Goal: Task Accomplishment & Management: Manage account settings

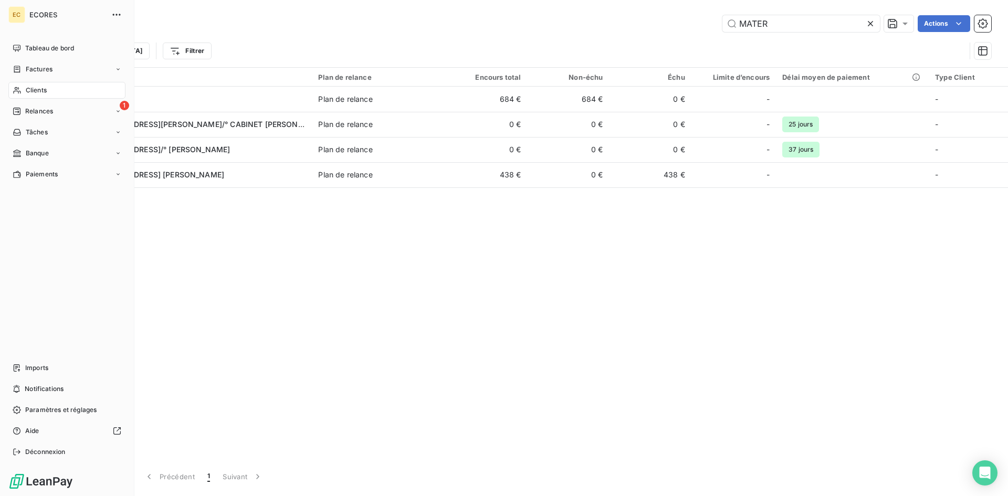
click at [49, 369] on div "Imports" at bounding box center [66, 368] width 117 height 17
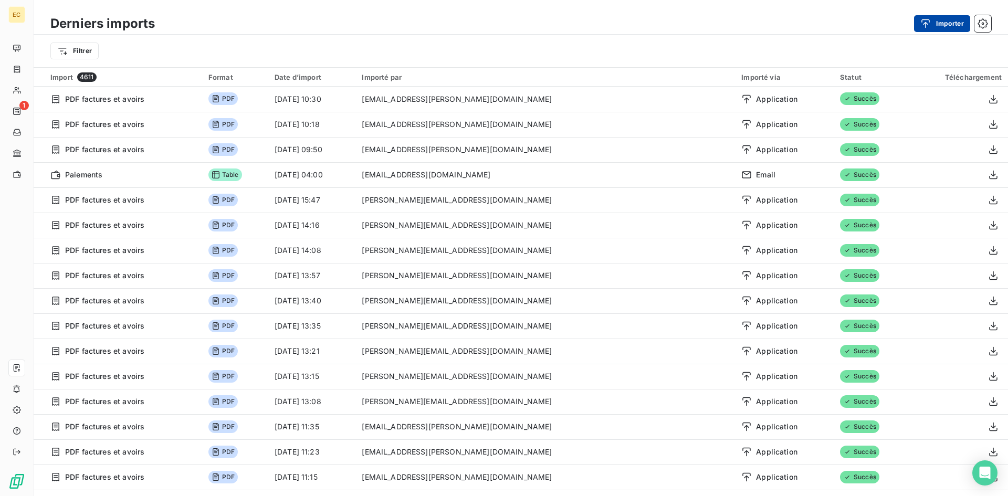
click at [946, 26] on button "Importer" at bounding box center [942, 23] width 56 height 17
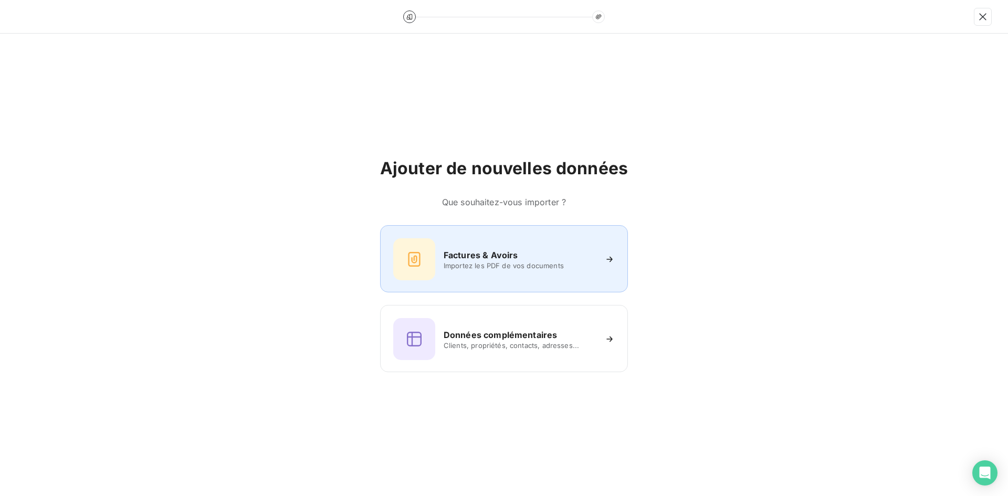
click at [501, 269] on span "Importez les PDF de vos documents" at bounding box center [520, 266] width 152 height 8
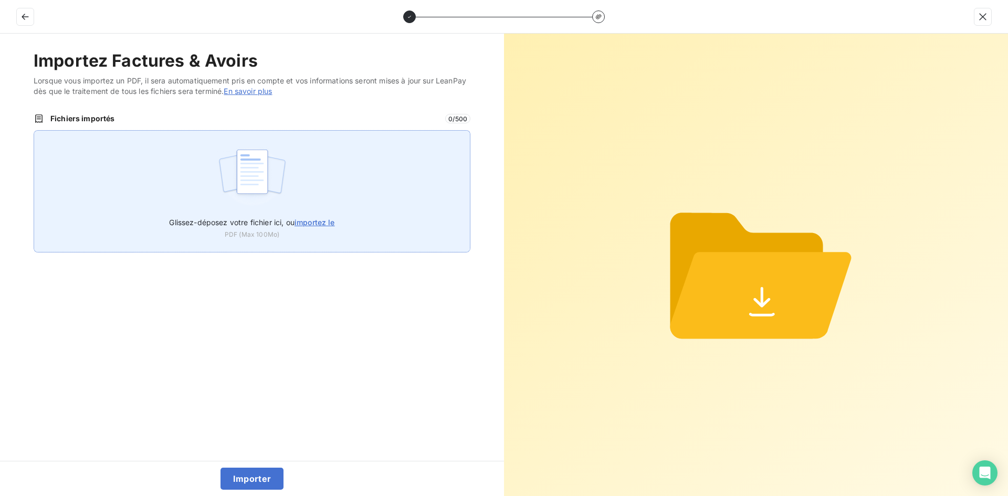
click at [271, 203] on img at bounding box center [252, 176] width 70 height 67
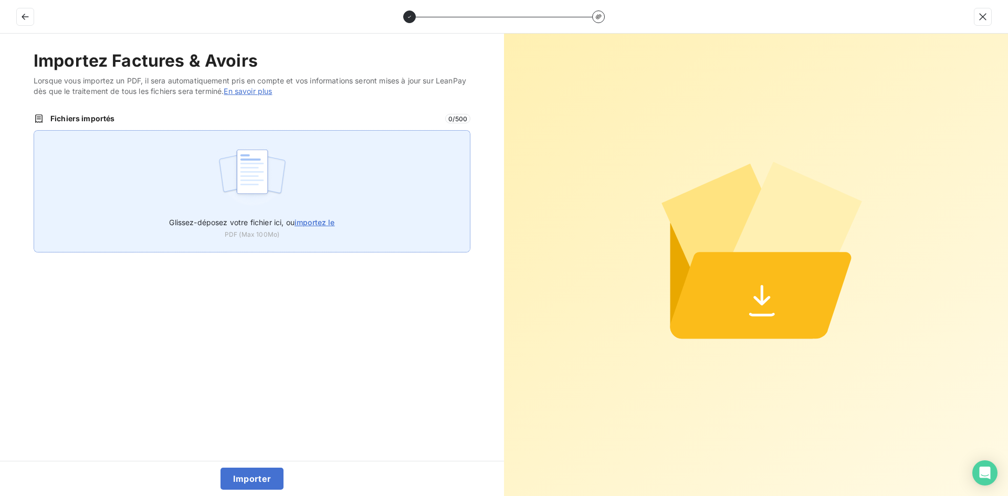
type input "C:\fakepath\8.pdf"
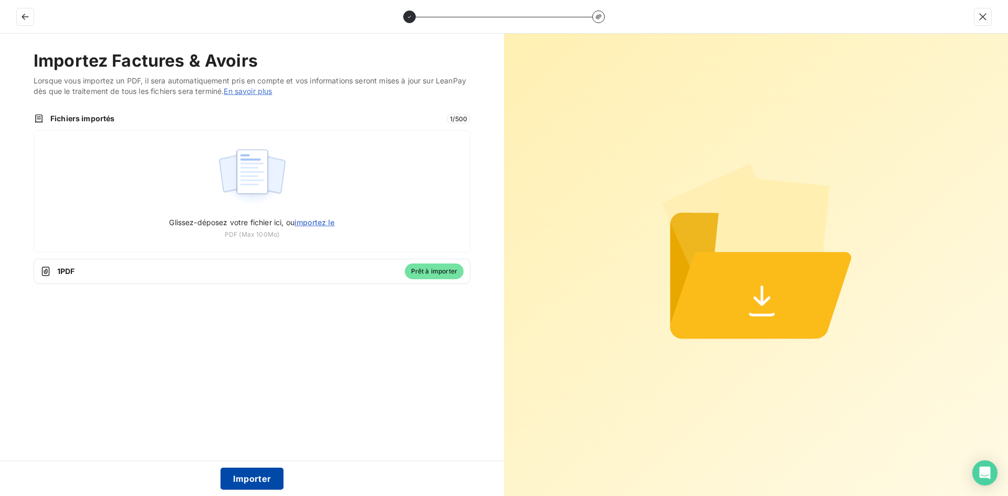
click at [267, 476] on button "Importer" at bounding box center [253, 479] width 64 height 22
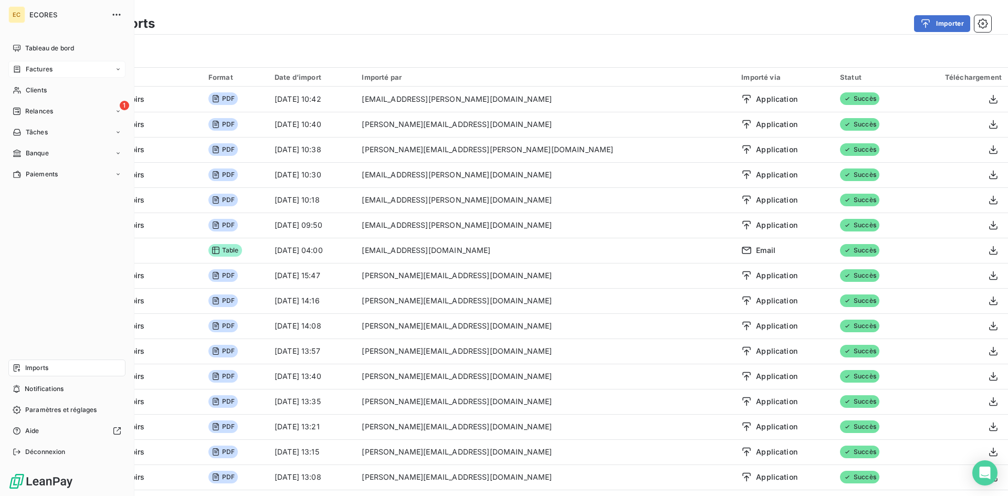
click at [42, 71] on span "Factures" at bounding box center [39, 69] width 27 height 9
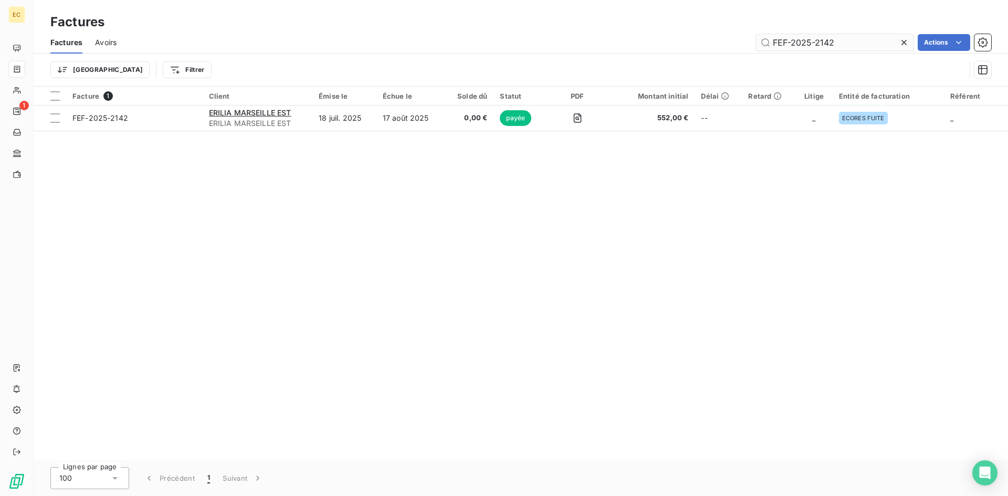
drag, startPoint x: 855, startPoint y: 41, endPoint x: 772, endPoint y: 45, distance: 83.1
click at [772, 45] on input "FEF-2025-2142" at bounding box center [835, 42] width 158 height 17
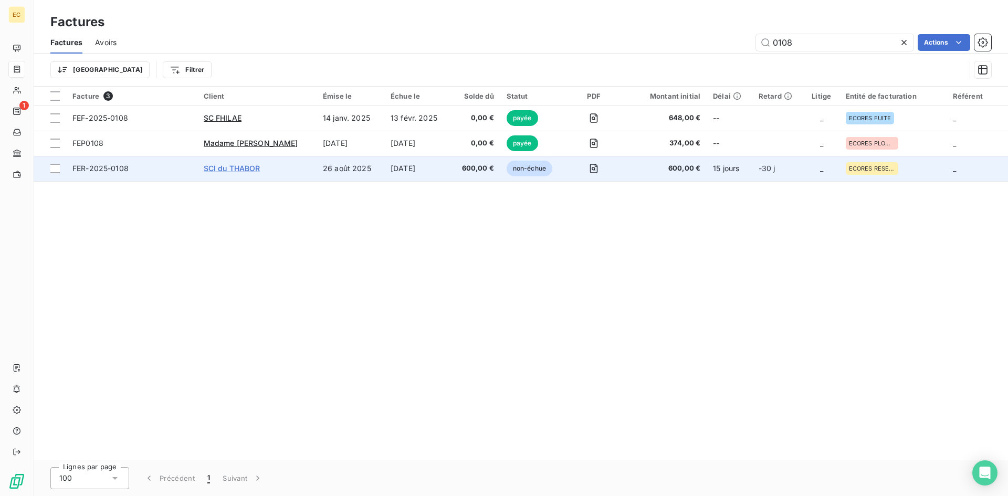
type input "0108"
click at [245, 170] on span "SCI du THABOR" at bounding box center [232, 168] width 57 height 9
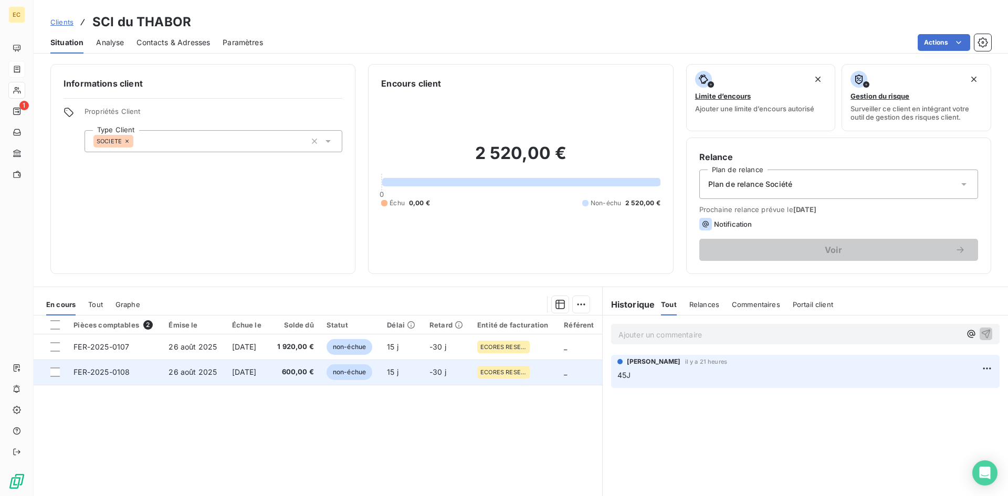
click at [181, 368] on span "26 août 2025" at bounding box center [193, 372] width 48 height 9
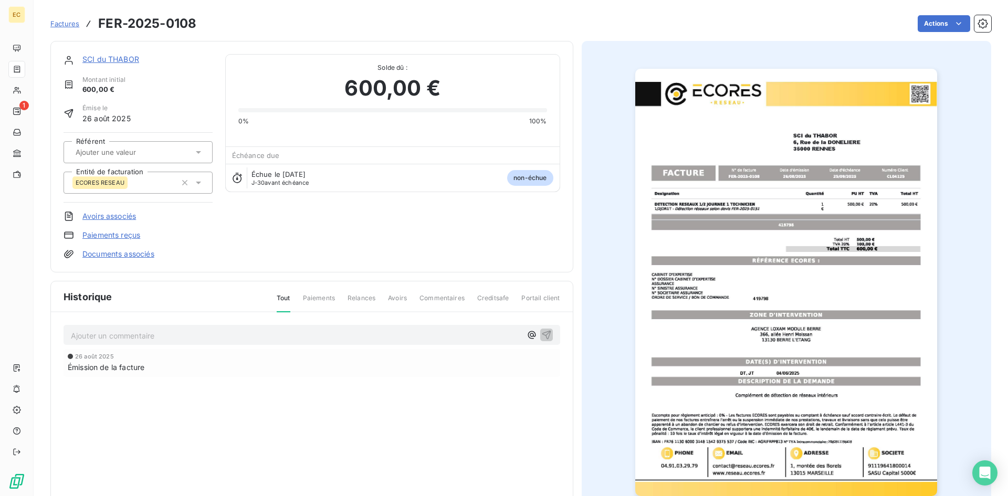
click at [107, 218] on link "Avoirs associés" at bounding box center [109, 216] width 54 height 11
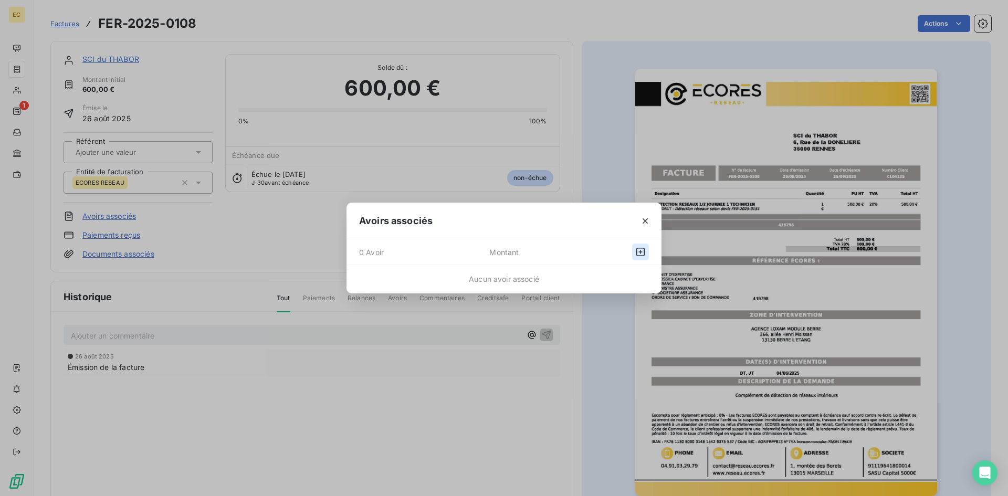
click at [641, 251] on icon "button" at bounding box center [641, 252] width 11 height 11
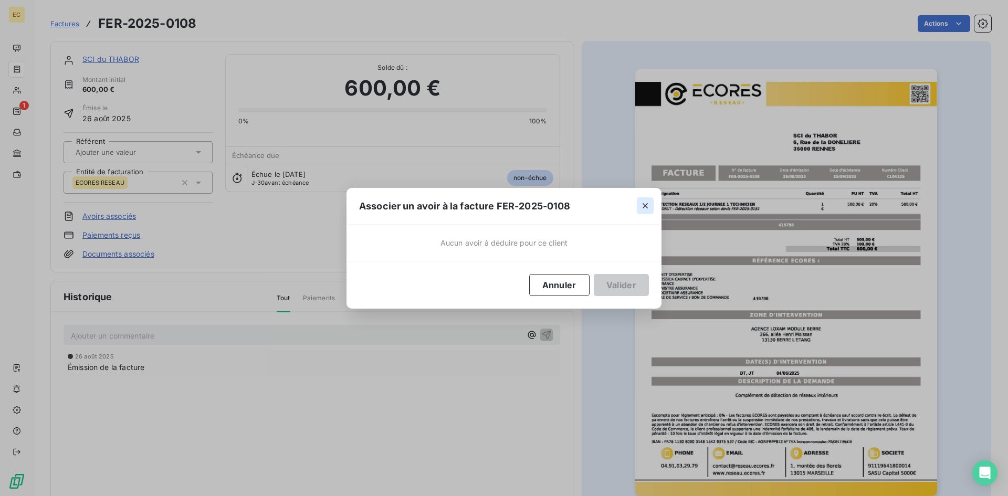
click at [643, 206] on icon "button" at bounding box center [645, 206] width 11 height 11
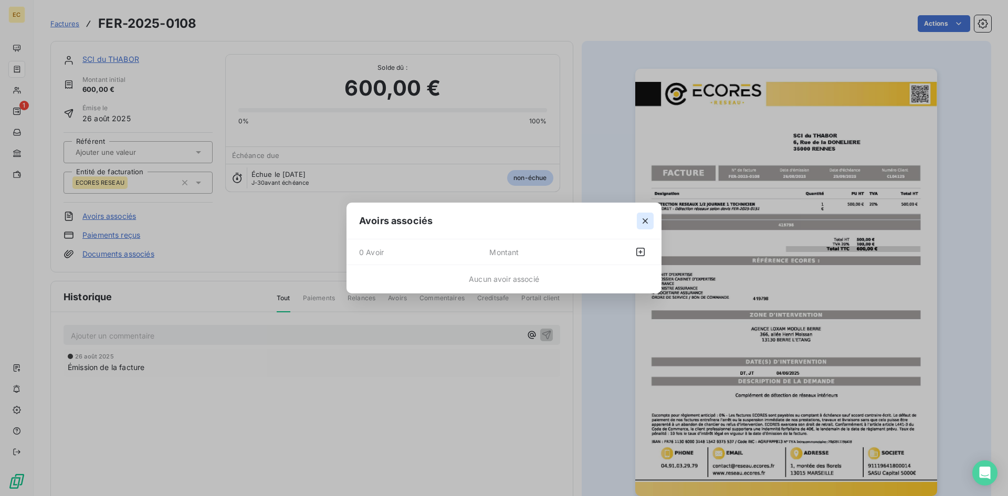
click at [646, 220] on icon "button" at bounding box center [645, 221] width 11 height 11
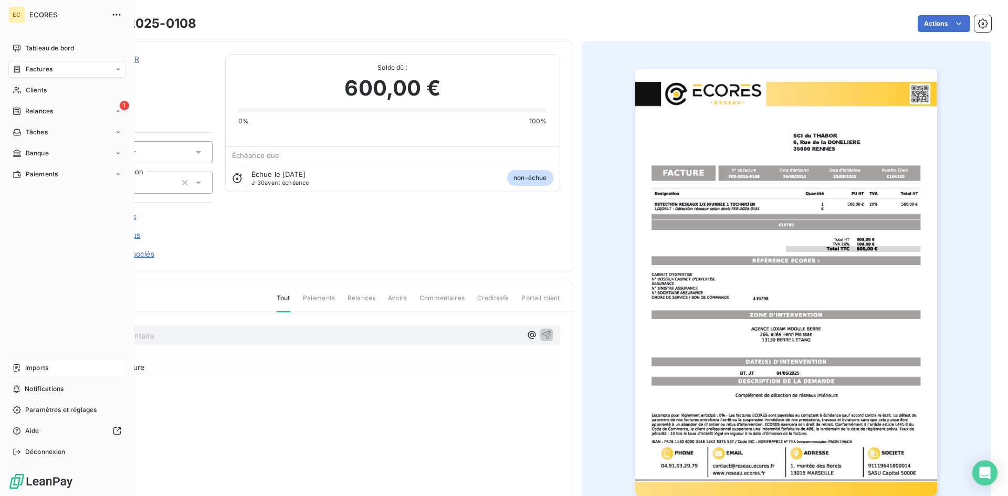
click at [43, 368] on span "Imports" at bounding box center [36, 367] width 23 height 9
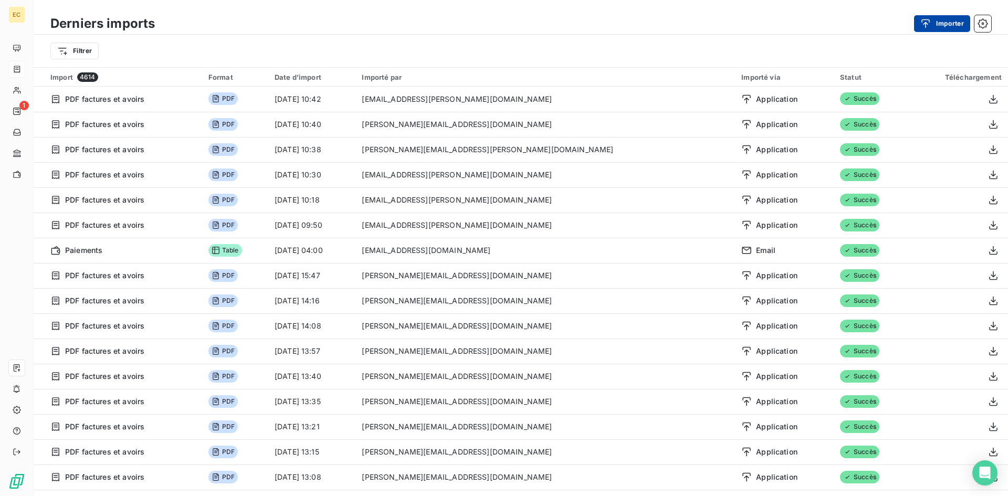
click at [945, 23] on button "Importer" at bounding box center [942, 23] width 56 height 17
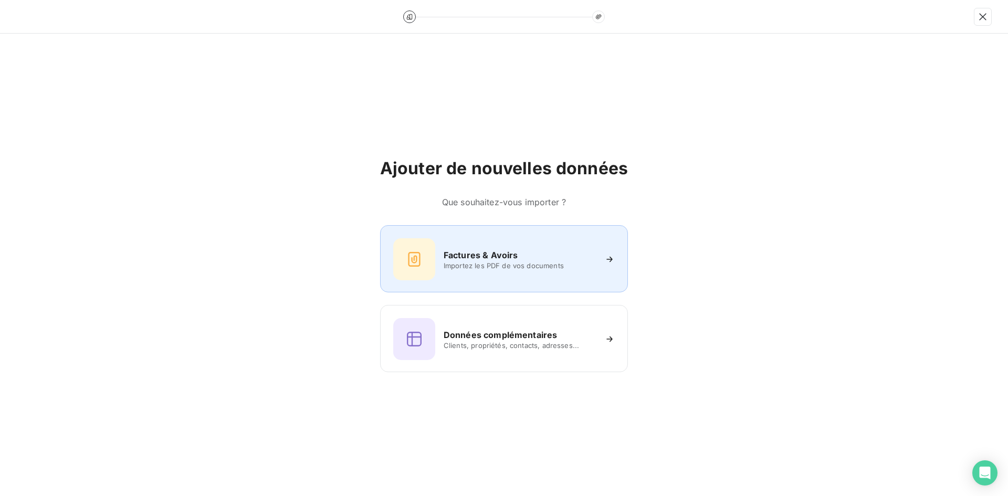
click at [515, 256] on h6 "Factures & Avoirs" at bounding box center [481, 255] width 75 height 13
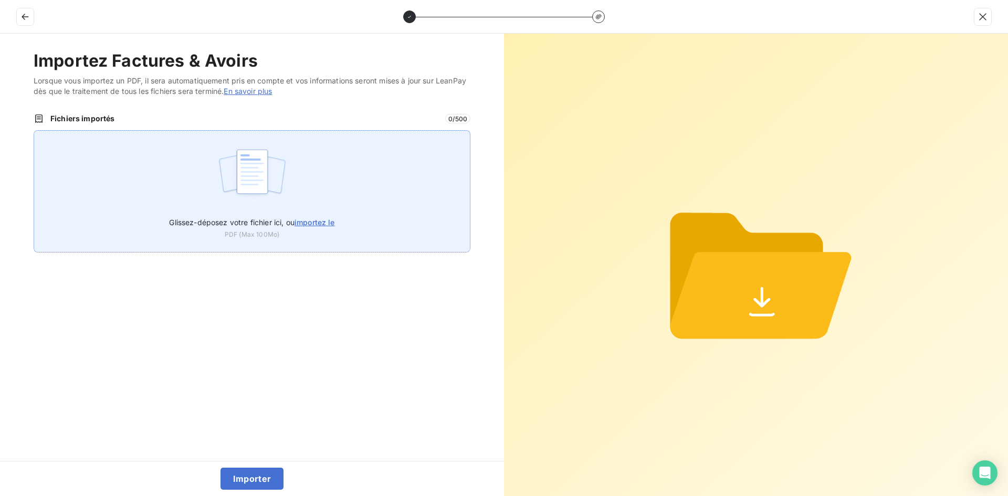
click at [306, 221] on span "importez le" at bounding box center [315, 222] width 40 height 9
click at [34, 131] on input "Glissez-déposez votre fichier ici, ou importez le" at bounding box center [34, 130] width 1 height 1
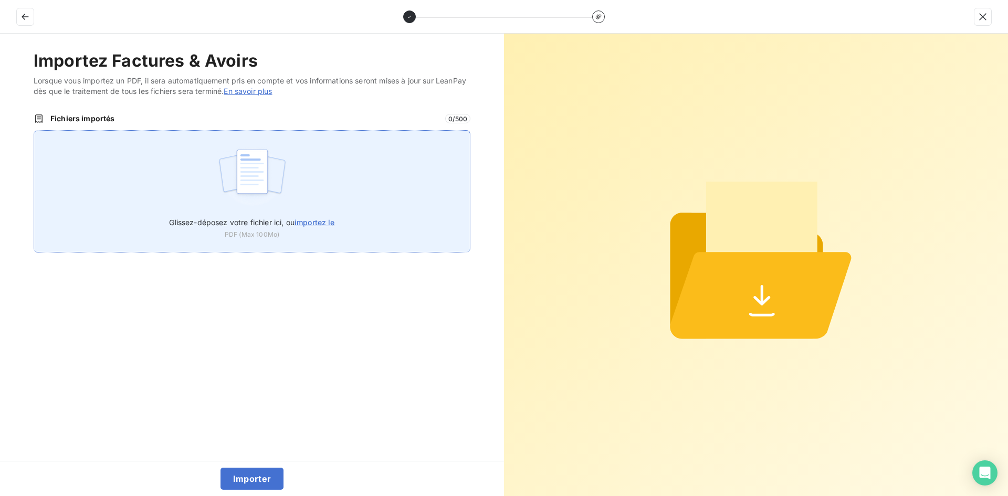
type input "C:\fakepath\8.pdf"
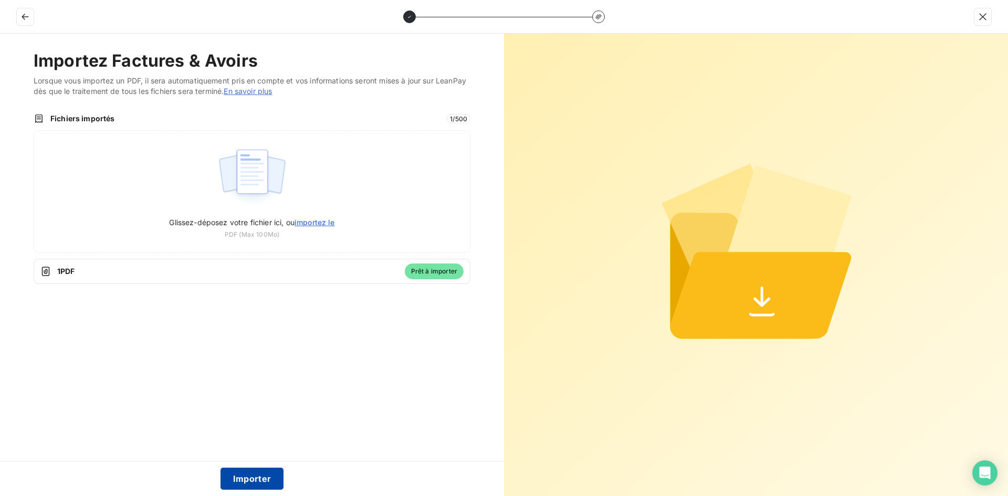
click at [258, 476] on button "Importer" at bounding box center [253, 479] width 64 height 22
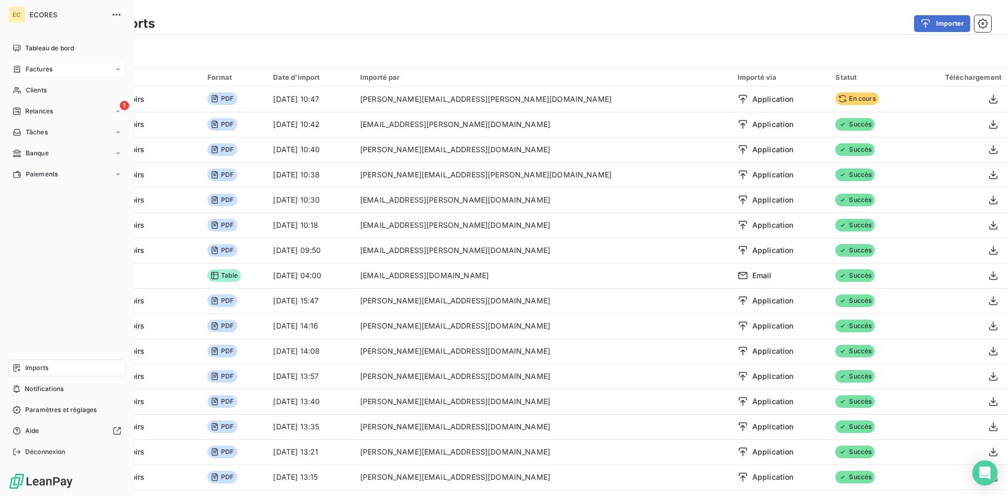
click at [41, 70] on span "Factures" at bounding box center [39, 69] width 27 height 9
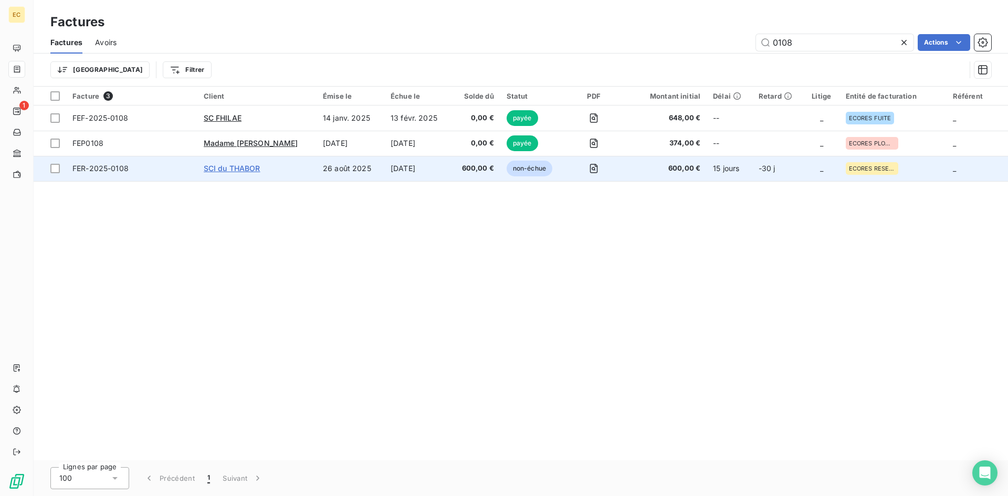
click at [244, 169] on span "SCI du THABOR" at bounding box center [232, 168] width 57 height 9
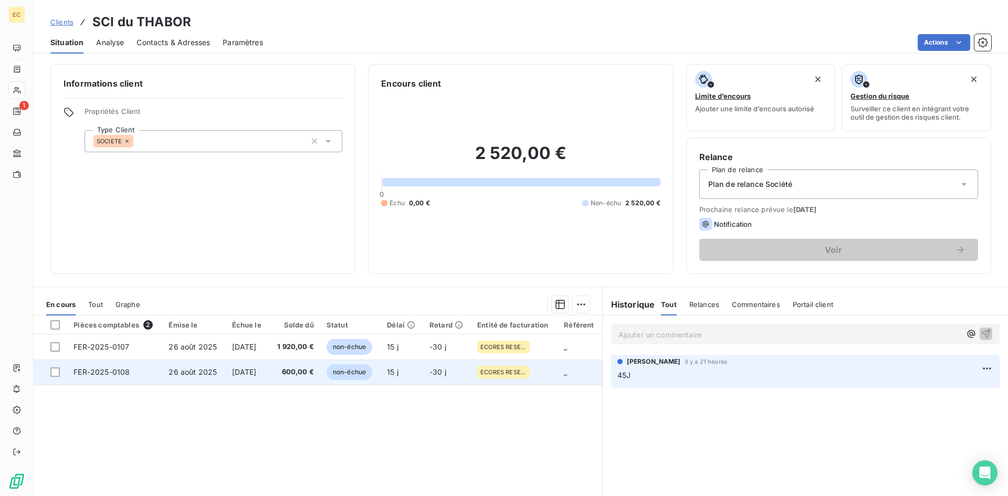
click at [196, 374] on span "26 août 2025" at bounding box center [193, 372] width 48 height 9
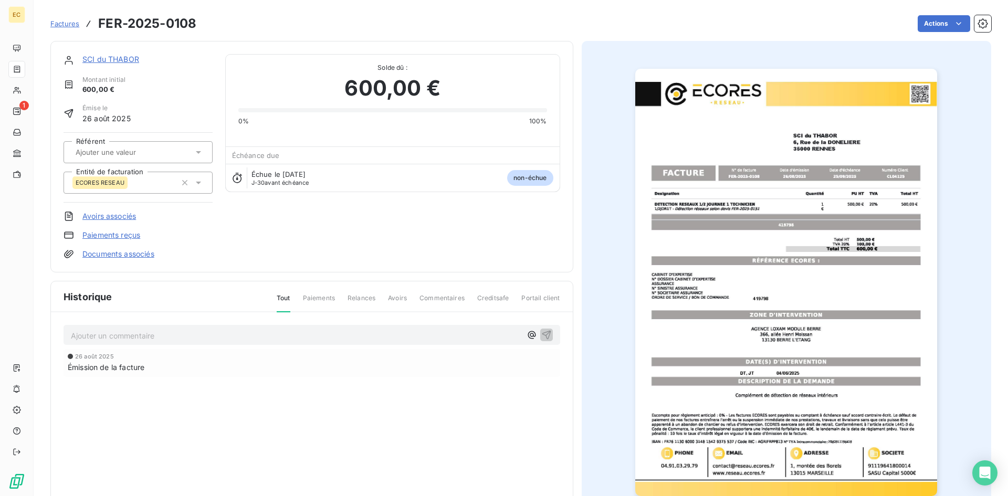
click at [116, 220] on link "Avoirs associés" at bounding box center [109, 216] width 54 height 11
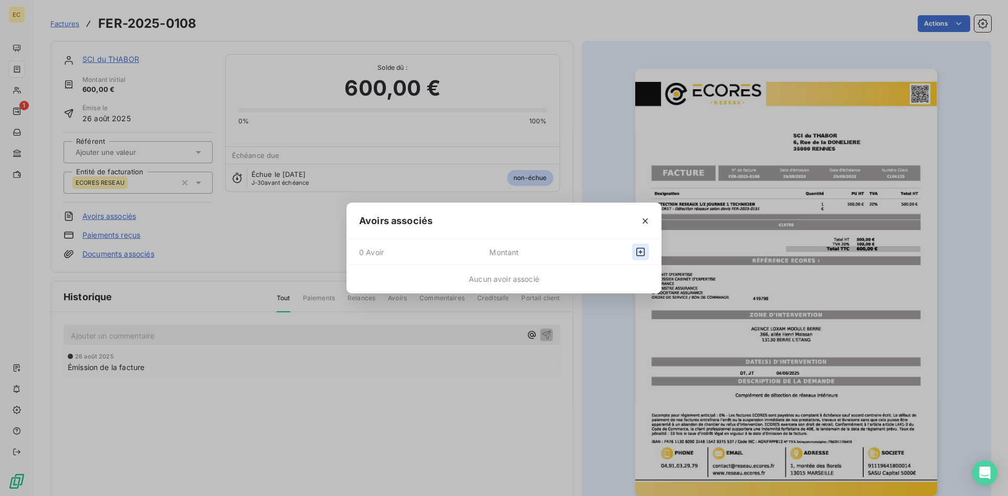
click at [639, 253] on icon "button" at bounding box center [641, 252] width 11 height 11
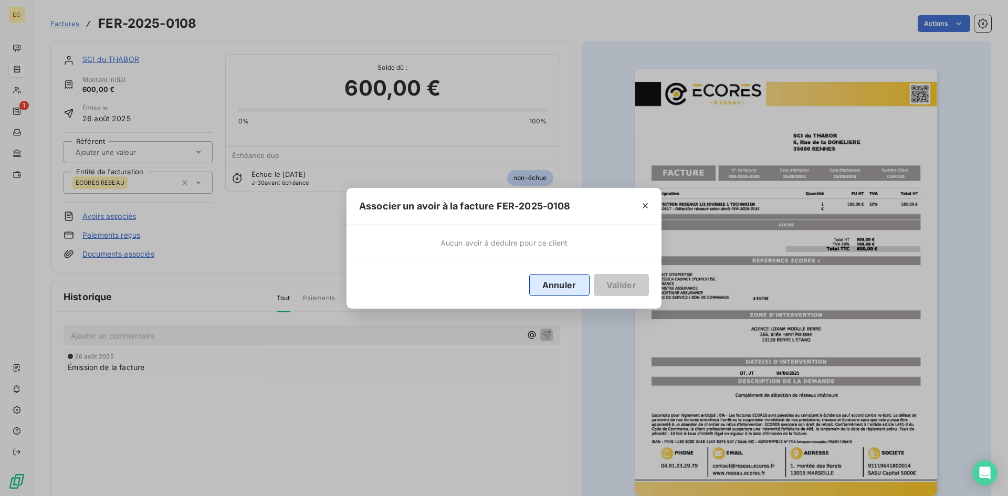
click at [571, 278] on button "Annuler" at bounding box center [559, 285] width 60 height 22
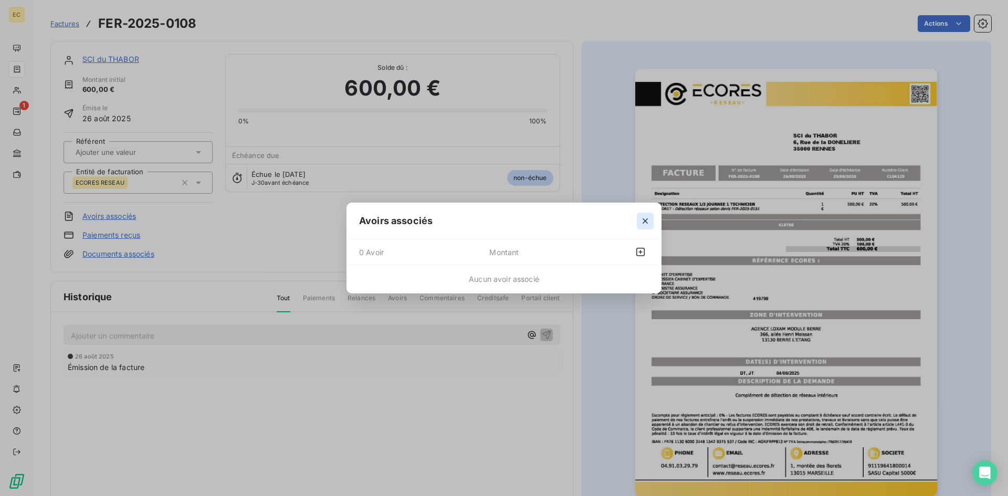
click at [647, 220] on icon "button" at bounding box center [645, 220] width 5 height 5
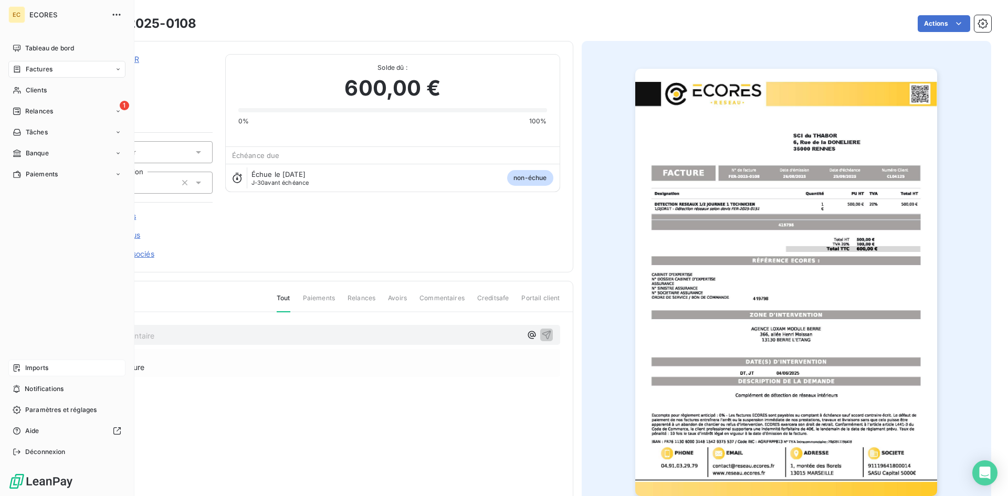
click at [38, 368] on span "Imports" at bounding box center [36, 367] width 23 height 9
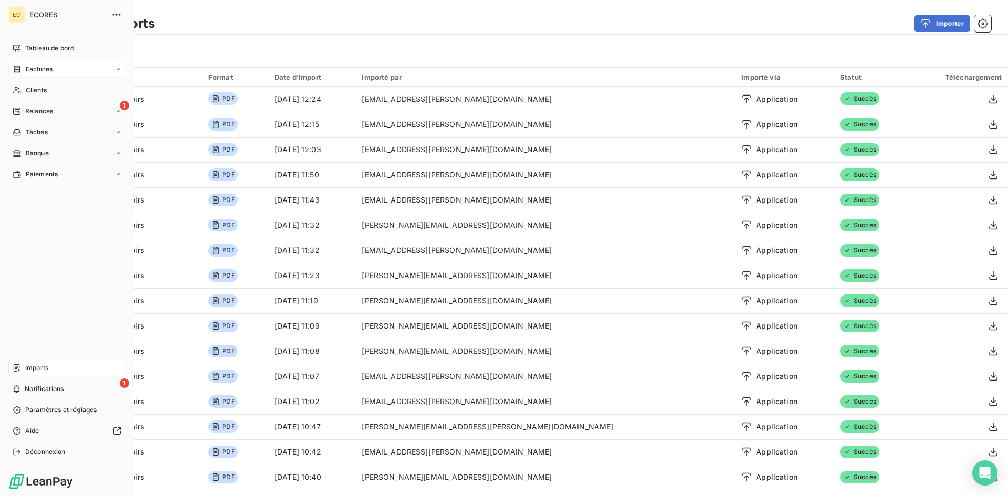
click at [58, 70] on div "Factures" at bounding box center [66, 69] width 117 height 17
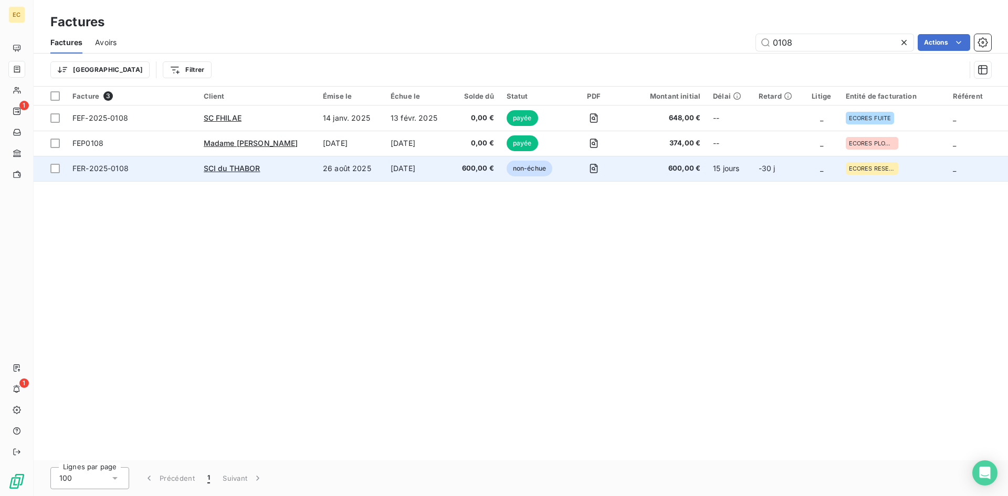
click at [177, 171] on span "FER-2025-0108" at bounding box center [131, 168] width 119 height 11
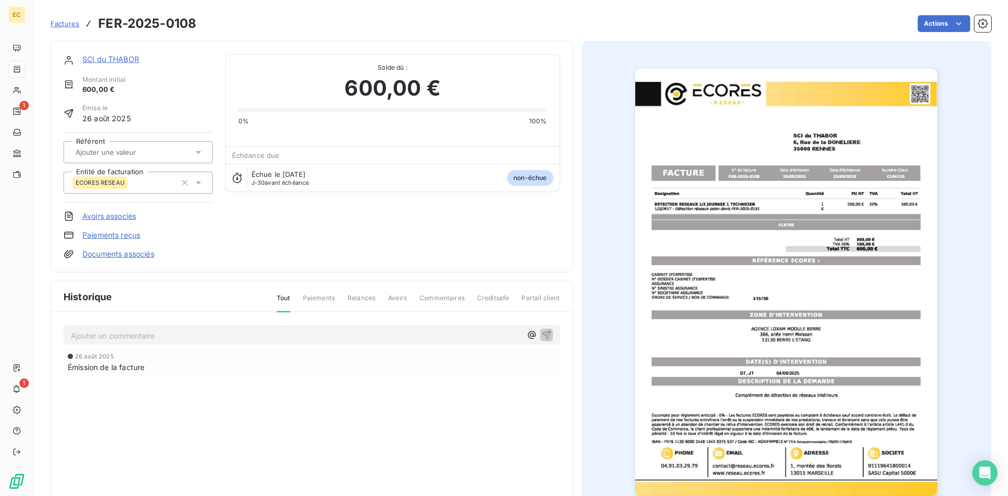
click at [112, 213] on link "Avoirs associés" at bounding box center [109, 216] width 54 height 11
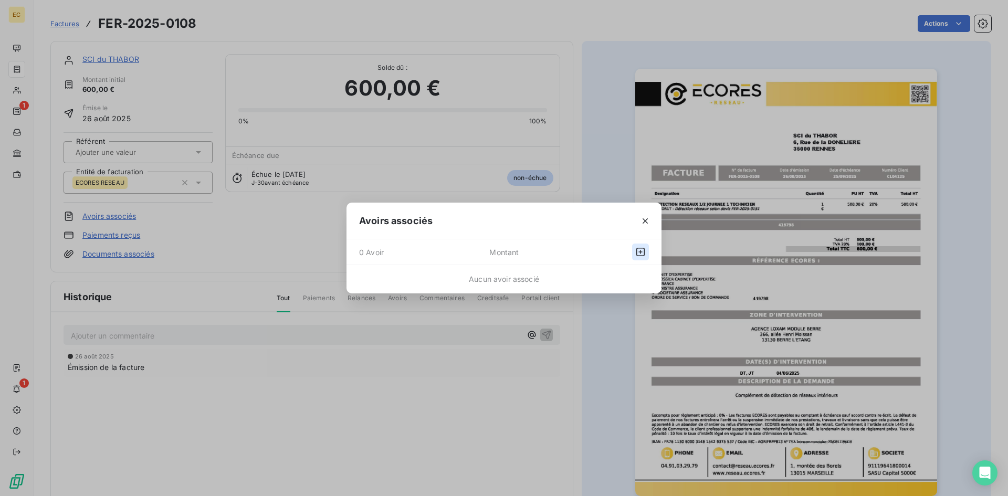
click at [641, 255] on icon "button" at bounding box center [641, 252] width 11 height 11
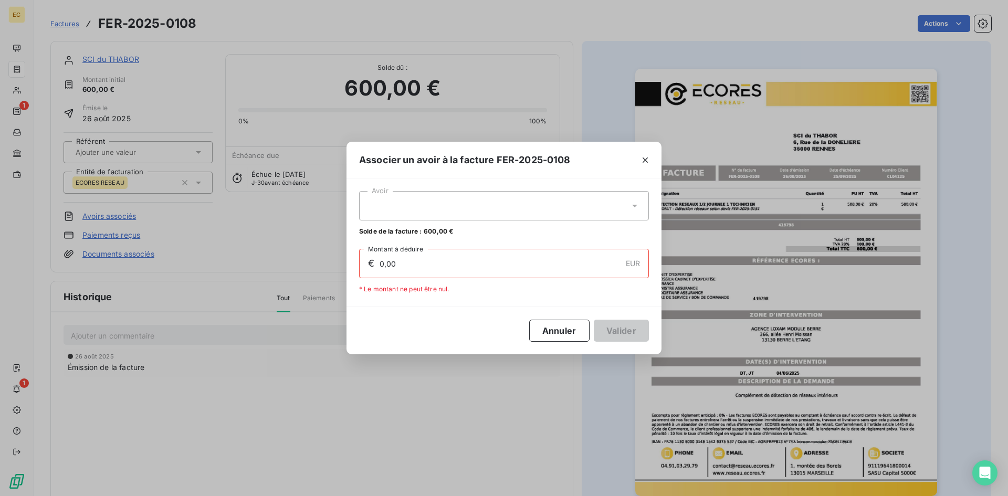
click at [636, 211] on icon at bounding box center [635, 206] width 11 height 11
click at [445, 230] on div "AER-2025-0008 600,00 €" at bounding box center [504, 232] width 277 height 10
type input "600,00"
click at [629, 334] on button "Valider" at bounding box center [621, 331] width 55 height 22
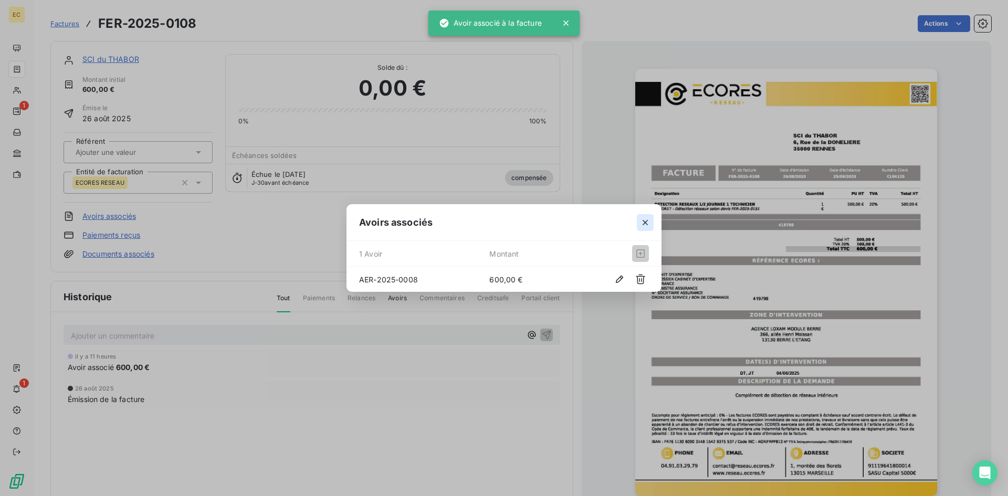
click at [648, 220] on icon "button" at bounding box center [645, 222] width 11 height 11
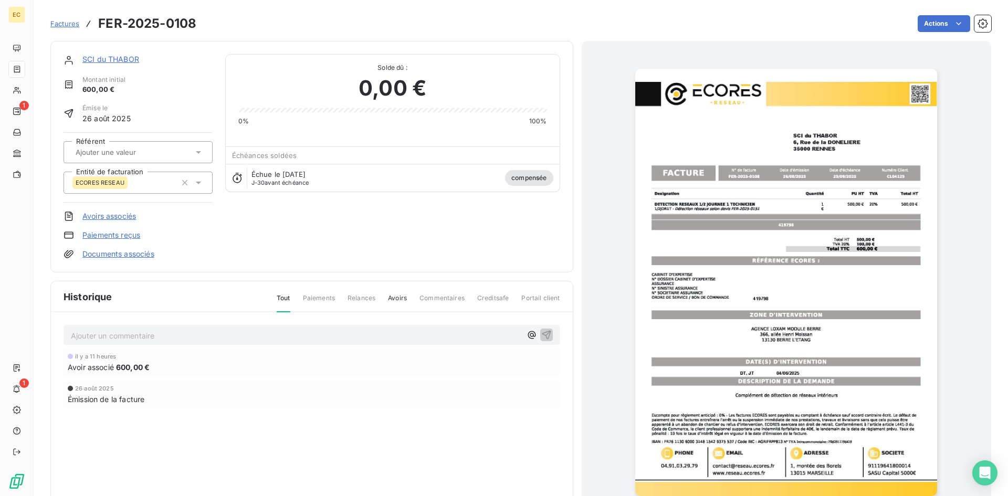
click at [68, 27] on span "Factures" at bounding box center [64, 23] width 29 height 8
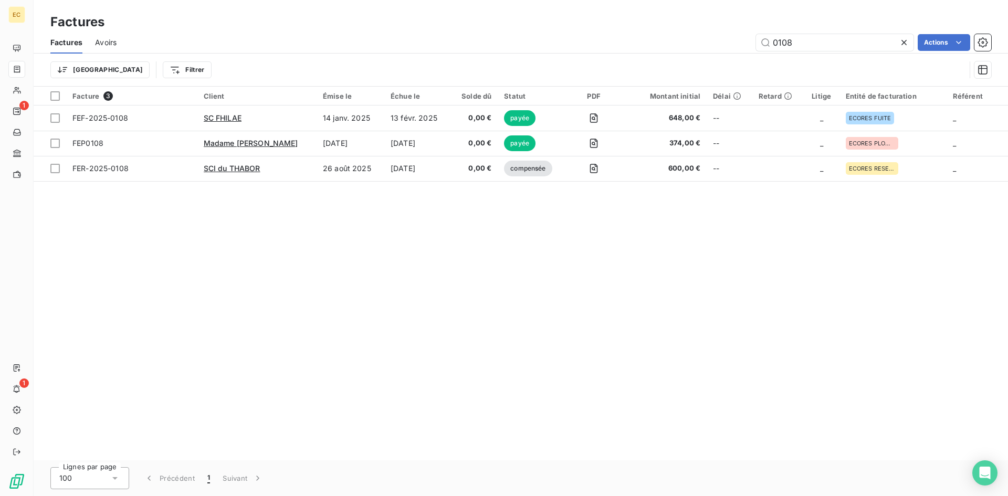
click at [903, 43] on icon at bounding box center [904, 42] width 11 height 11
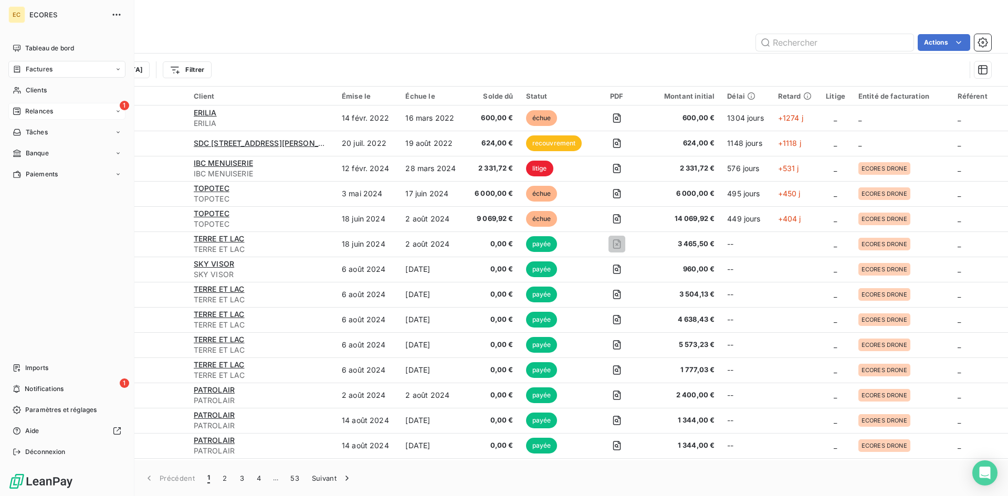
click at [41, 112] on span "Relances" at bounding box center [39, 111] width 28 height 9
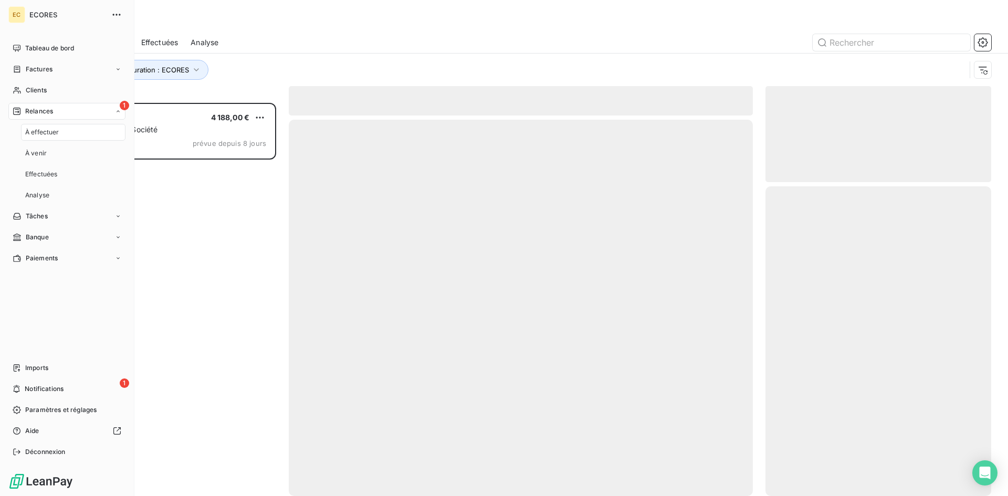
scroll to position [386, 218]
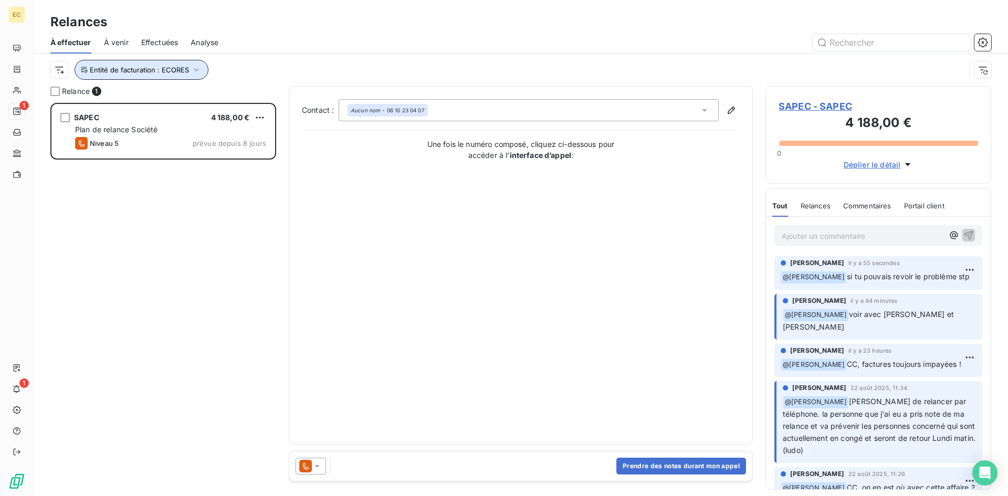
click at [194, 70] on icon "button" at bounding box center [196, 69] width 5 height 3
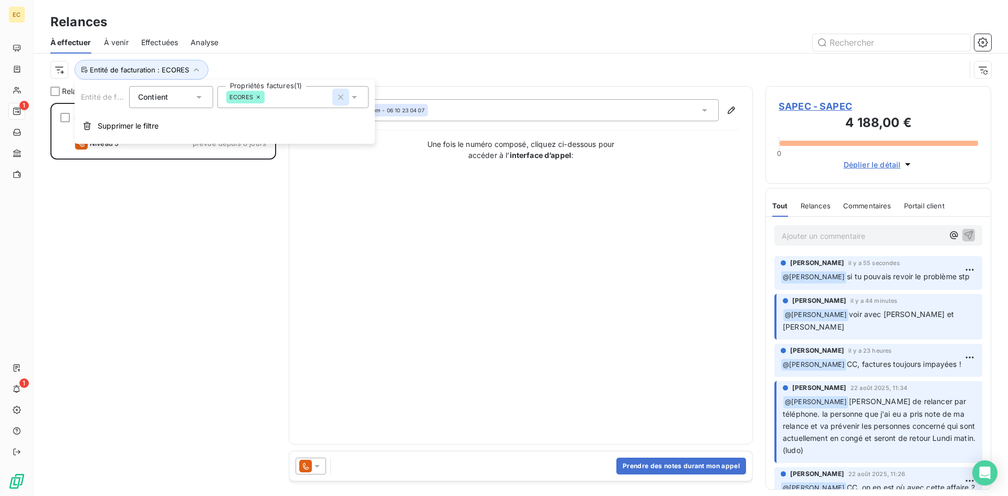
click at [339, 97] on icon "button" at bounding box center [341, 97] width 11 height 11
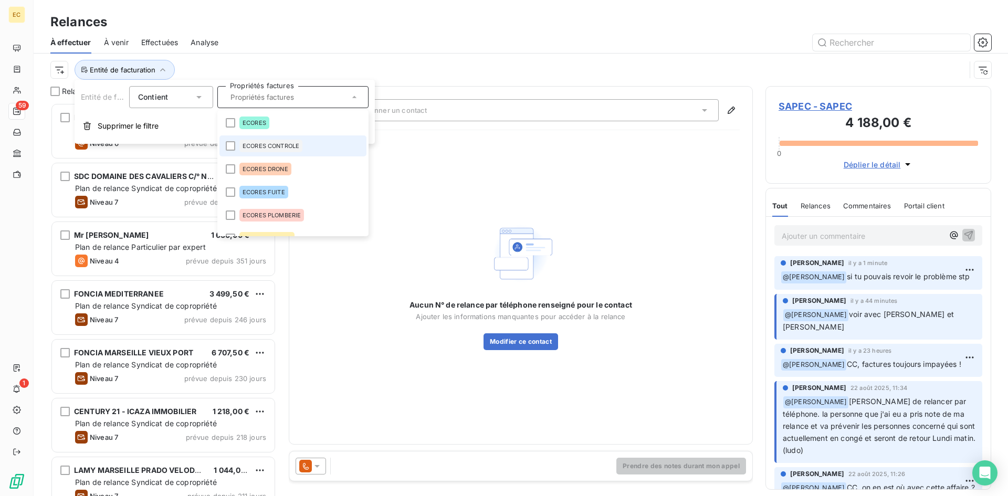
click at [278, 143] on span "ECORES CONTROLE" at bounding box center [271, 146] width 57 height 6
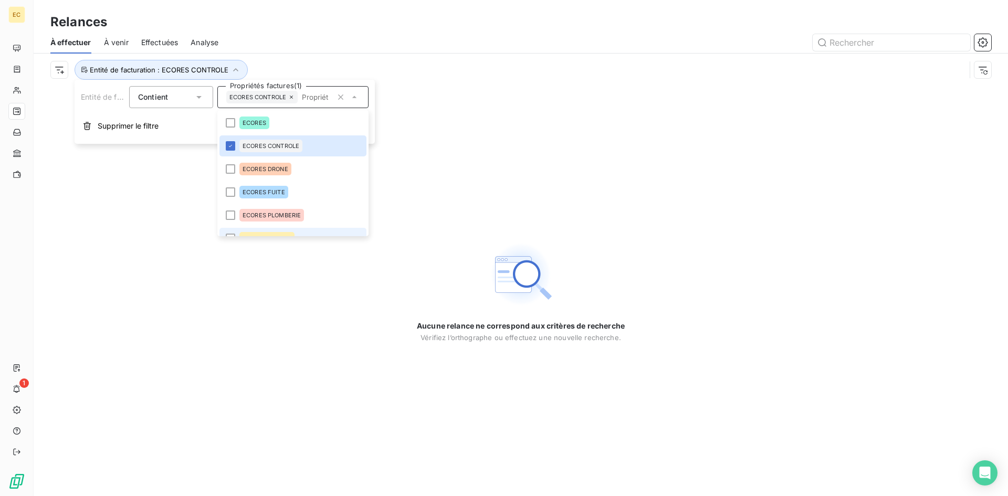
scroll to position [13, 0]
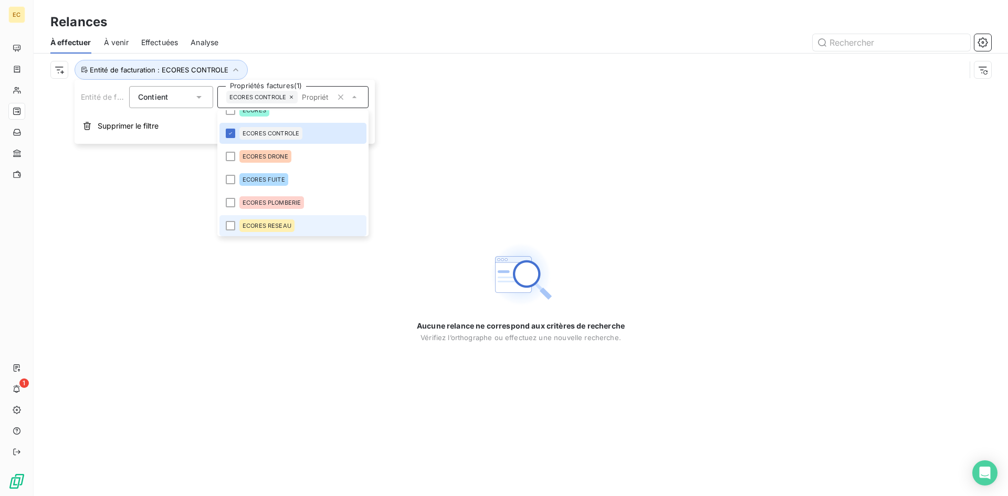
click at [229, 230] on li "ECORES RESEAU" at bounding box center [293, 225] width 147 height 21
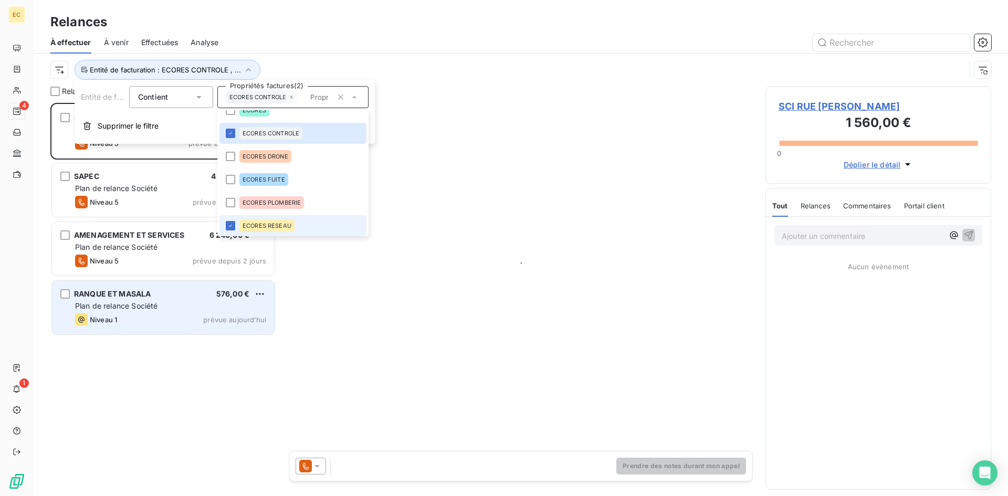
scroll to position [386, 218]
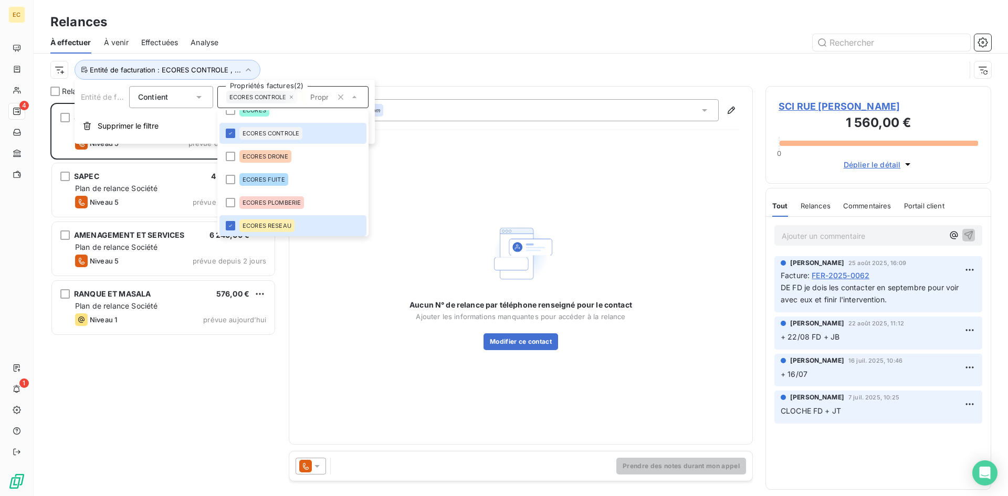
click at [145, 367] on div "SCI RUE ABBE LANFRANCHI 1 560,00 € Plan de relance Société Niveau 5 prévue depu…" at bounding box center [163, 299] width 226 height 393
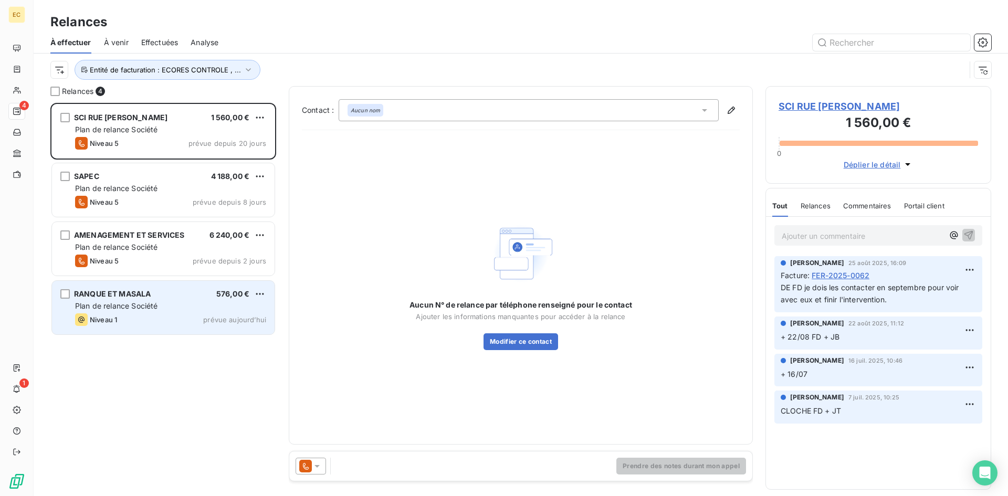
click at [107, 304] on span "Plan de relance Société" at bounding box center [116, 305] width 82 height 9
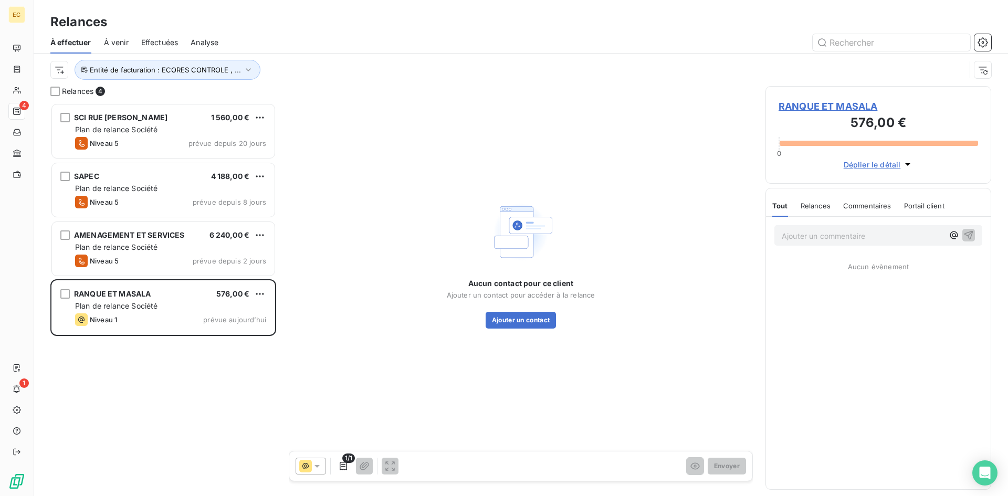
click at [816, 105] on span "RANQUE ET MASALA" at bounding box center [879, 106] width 200 height 14
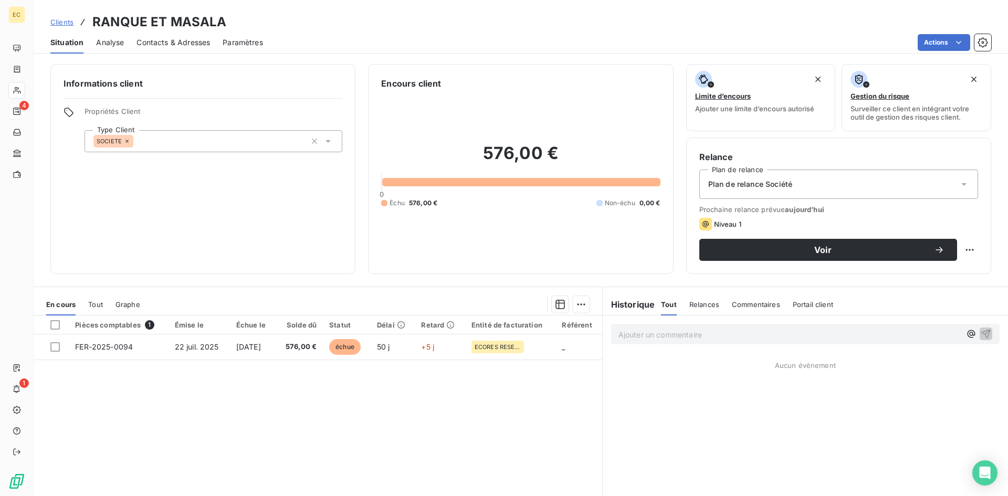
click at [184, 39] on span "Contacts & Adresses" at bounding box center [174, 42] width 74 height 11
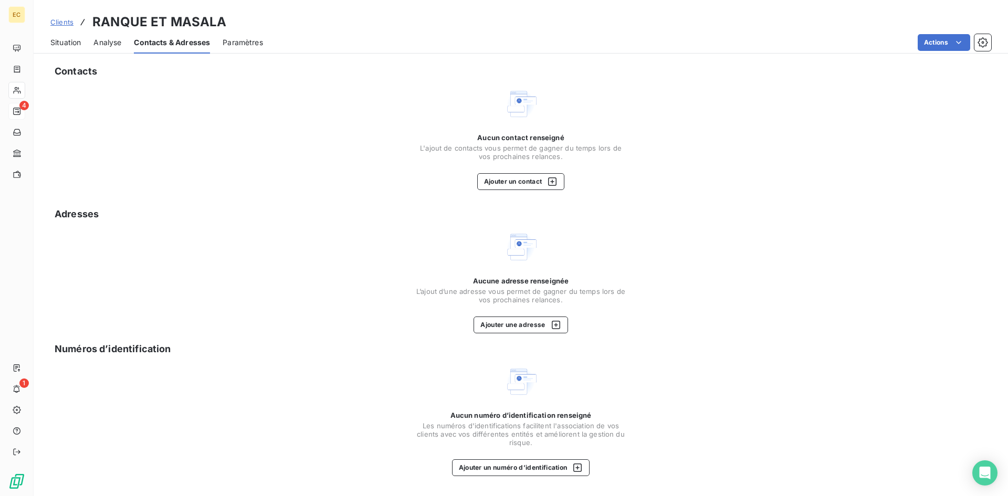
click at [65, 23] on span "Clients" at bounding box center [61, 22] width 23 height 8
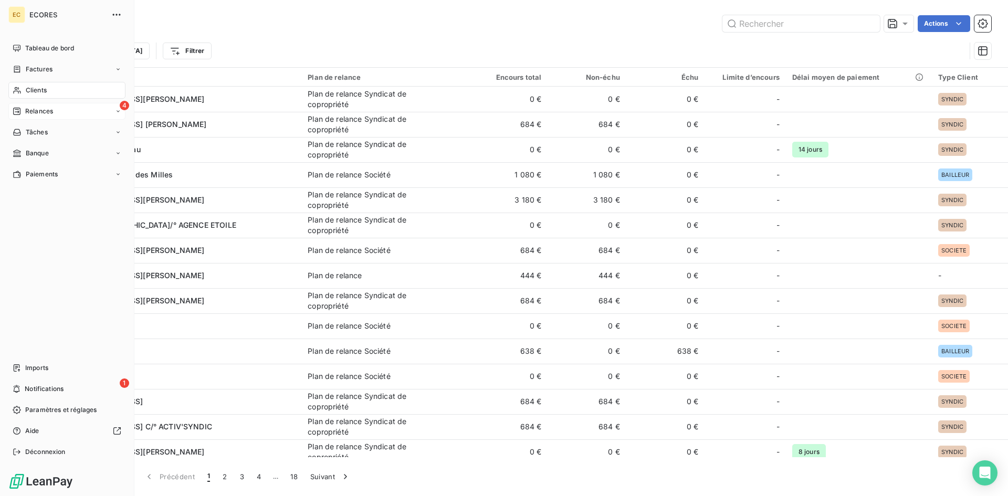
click at [54, 112] on div "4 Relances" at bounding box center [66, 111] width 117 height 17
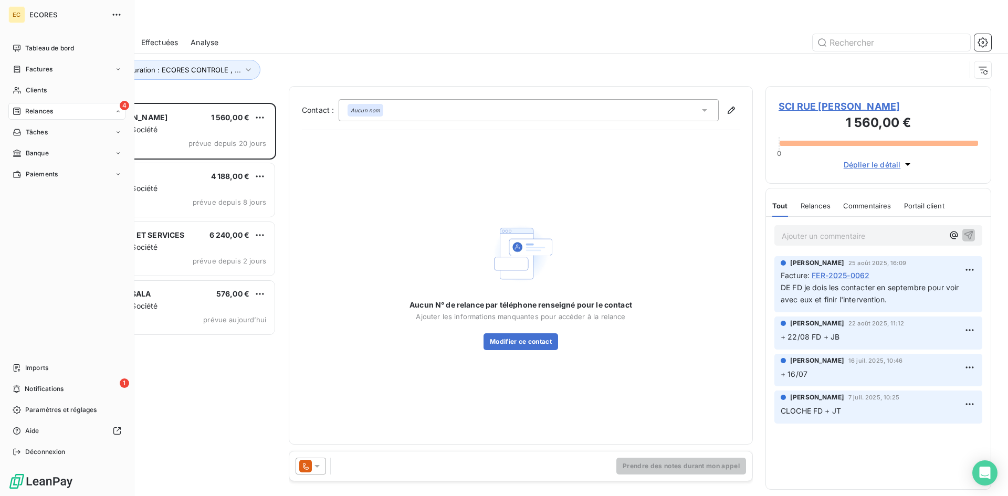
scroll to position [386, 218]
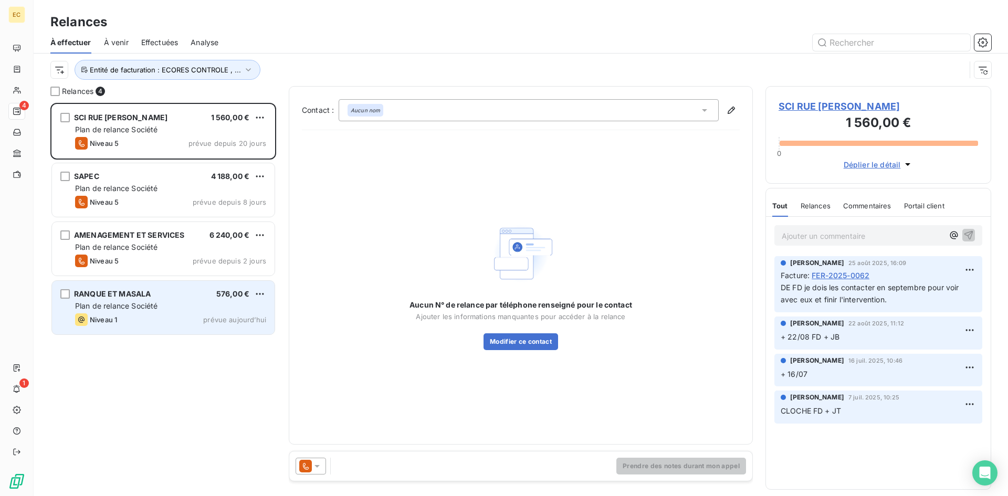
click at [147, 311] on div "Plan de relance Société" at bounding box center [170, 306] width 191 height 11
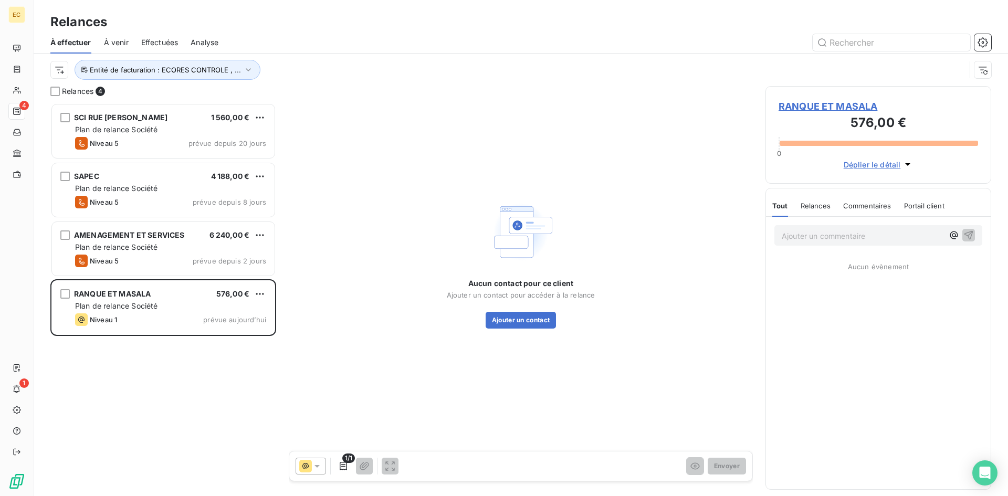
click at [895, 164] on span "Déplier le détail" at bounding box center [872, 164] width 57 height 11
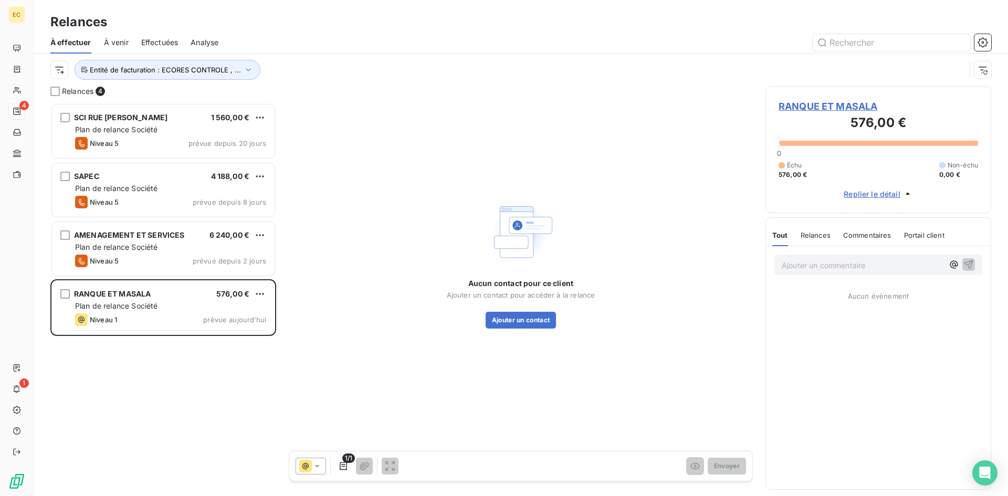
click at [816, 103] on span "RANQUE ET MASALA" at bounding box center [879, 106] width 200 height 14
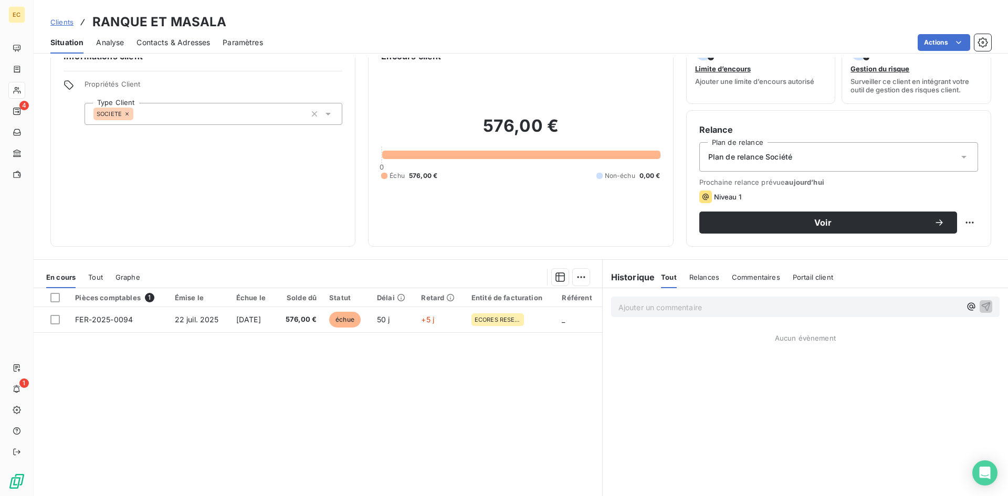
scroll to position [53, 0]
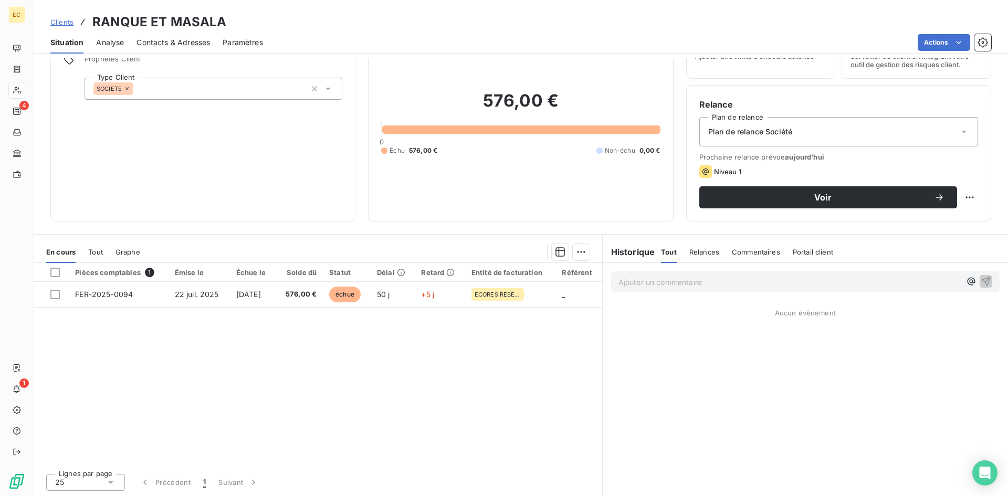
click at [159, 41] on span "Contacts & Adresses" at bounding box center [174, 42] width 74 height 11
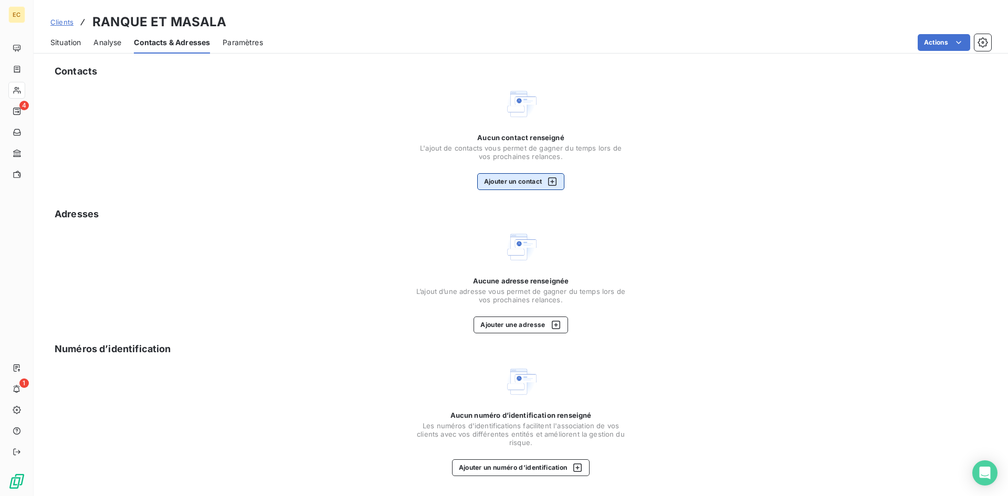
click at [524, 182] on button "Ajouter un contact" at bounding box center [521, 181] width 88 height 17
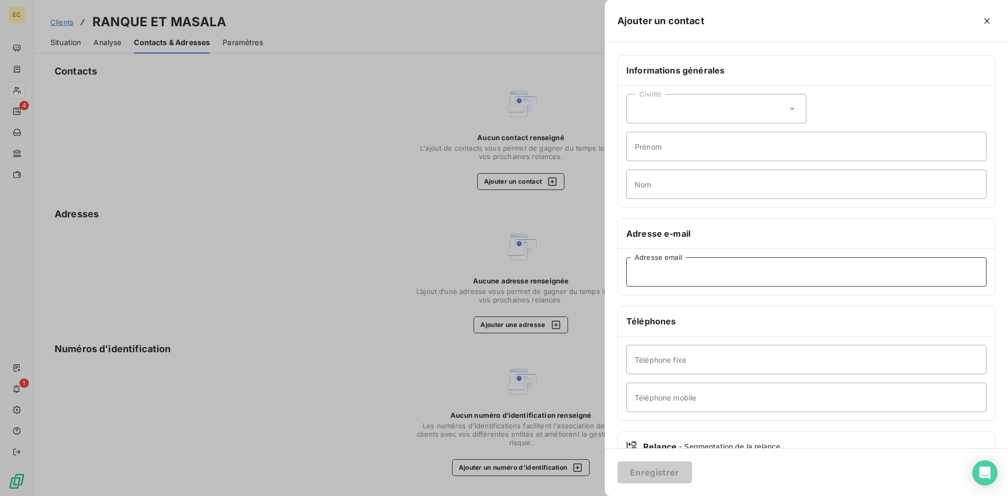
paste input "contact@geometres.expert"
type input "contact@geometres.expert"
click at [666, 471] on button "Enregistrer" at bounding box center [655, 473] width 75 height 22
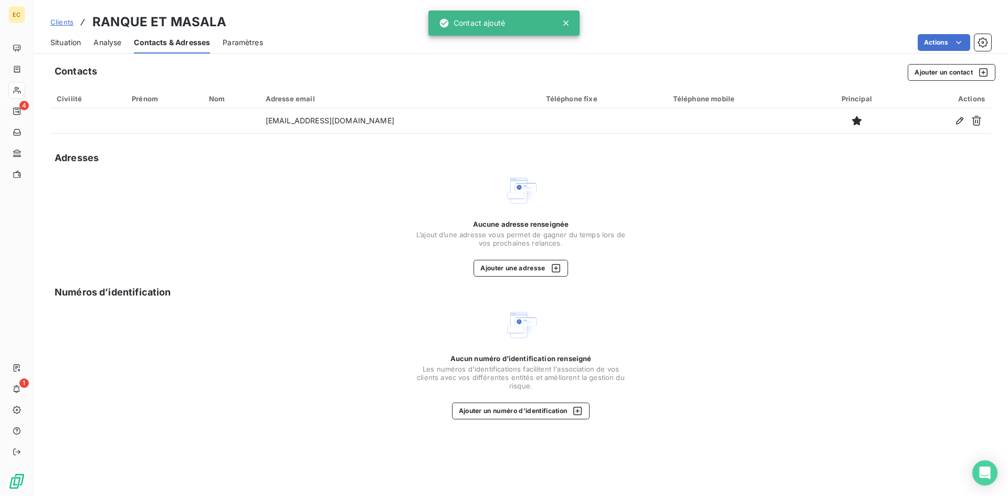
click at [63, 43] on span "Situation" at bounding box center [65, 42] width 30 height 11
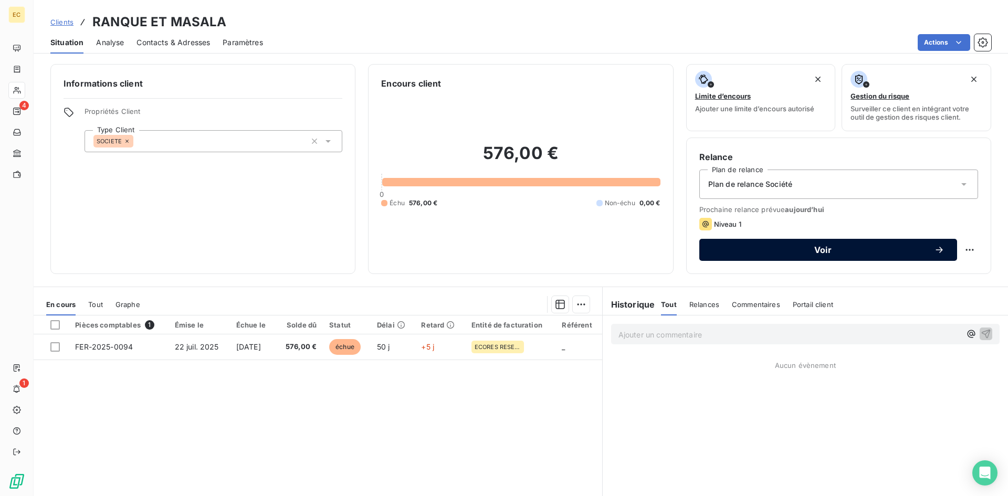
click at [820, 253] on span "Voir" at bounding box center [823, 250] width 222 height 8
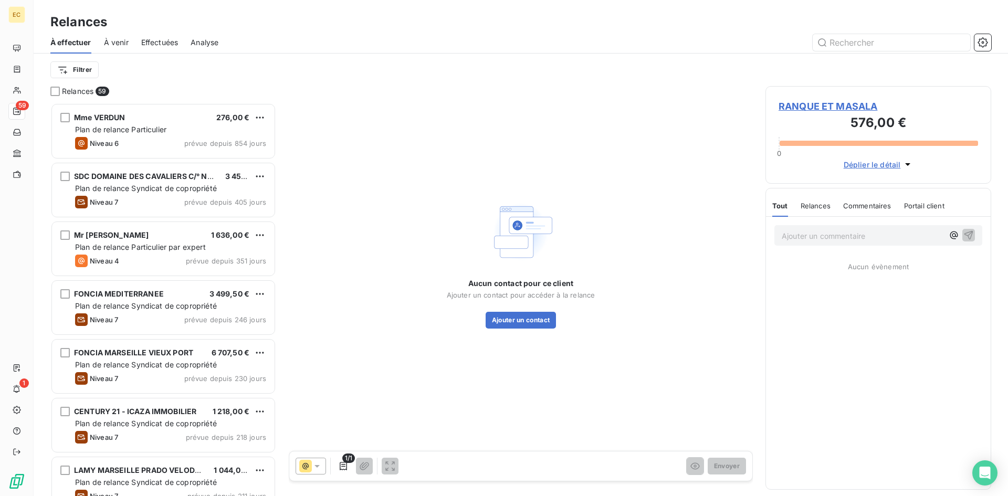
scroll to position [386, 218]
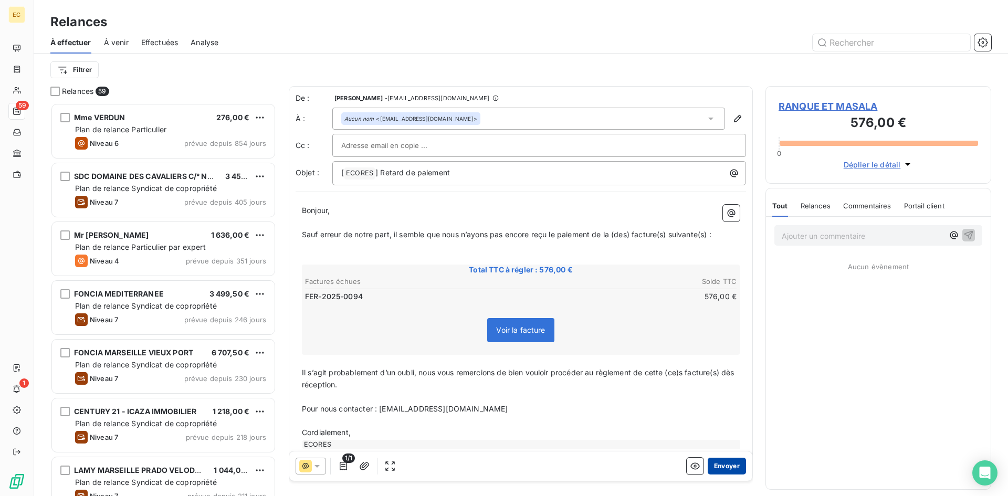
click at [720, 467] on button "Envoyer" at bounding box center [727, 466] width 38 height 17
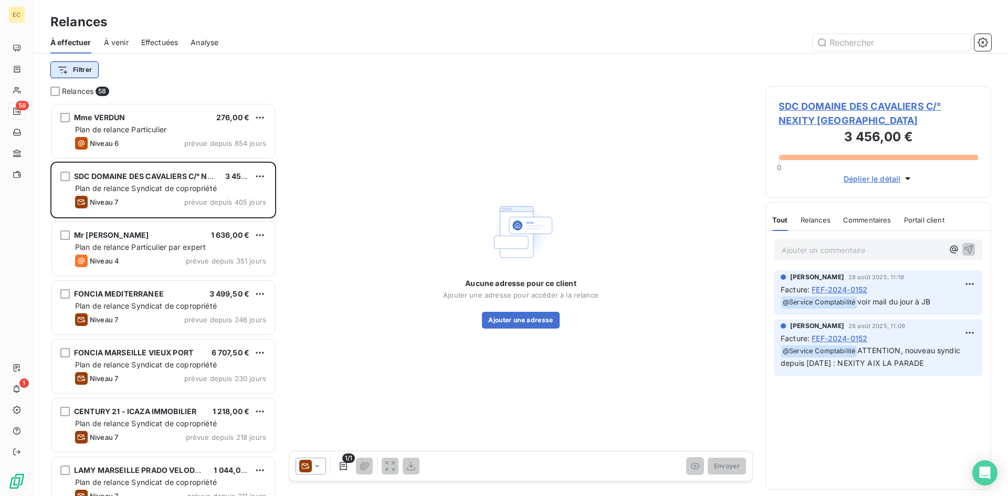
click at [92, 74] on html "EC 58 1 Relances À effectuer À venir Effectuées Analyse Filtrer Relances 58 Mme…" at bounding box center [504, 248] width 1008 height 496
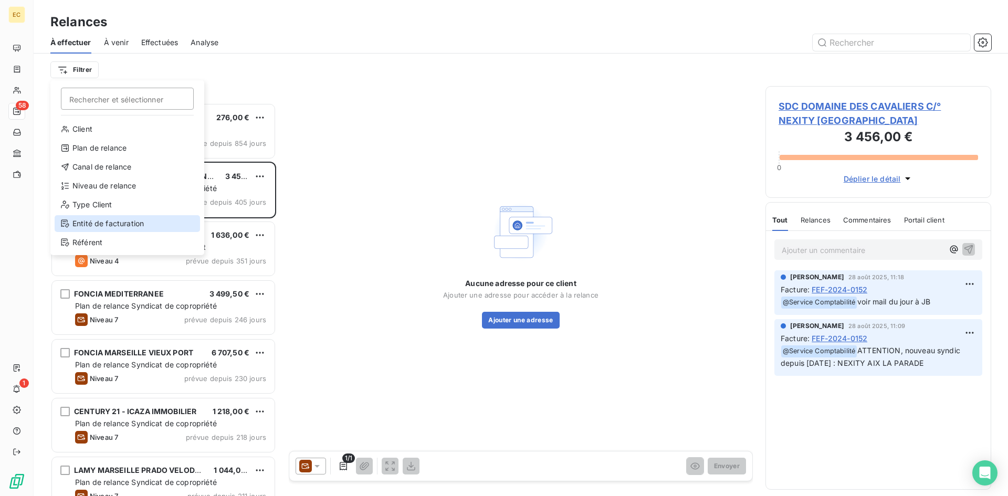
click at [111, 222] on div "Entité de facturation" at bounding box center [127, 223] width 145 height 17
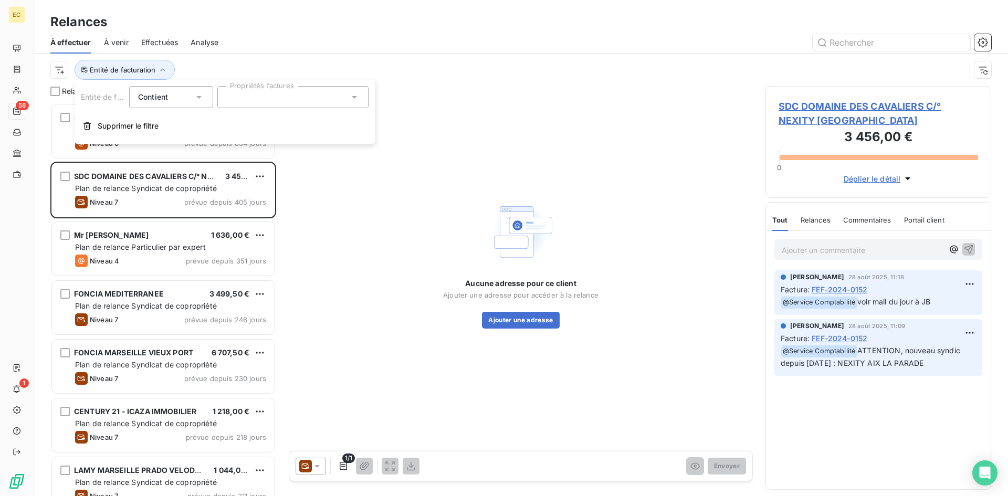
click at [280, 100] on div at bounding box center [292, 97] width 151 height 22
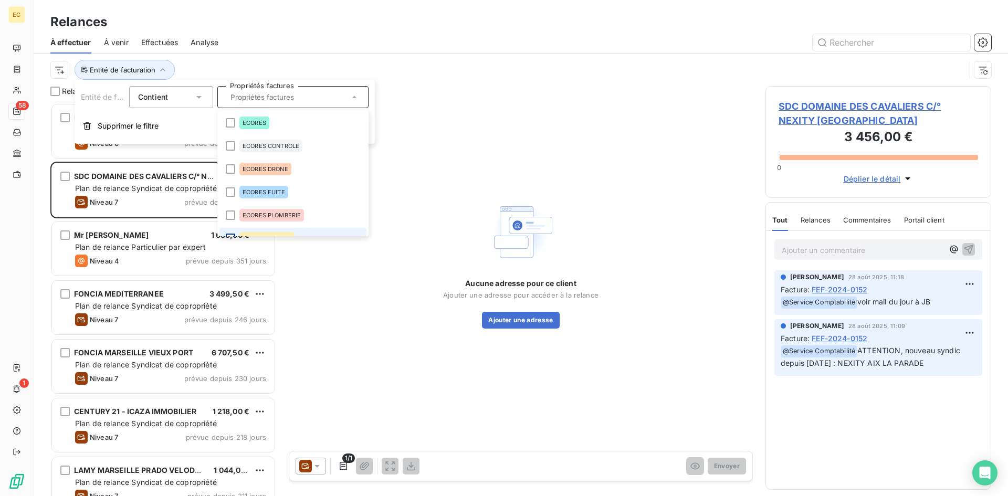
click at [231, 234] on li "ECORES RESEAU" at bounding box center [293, 238] width 147 height 21
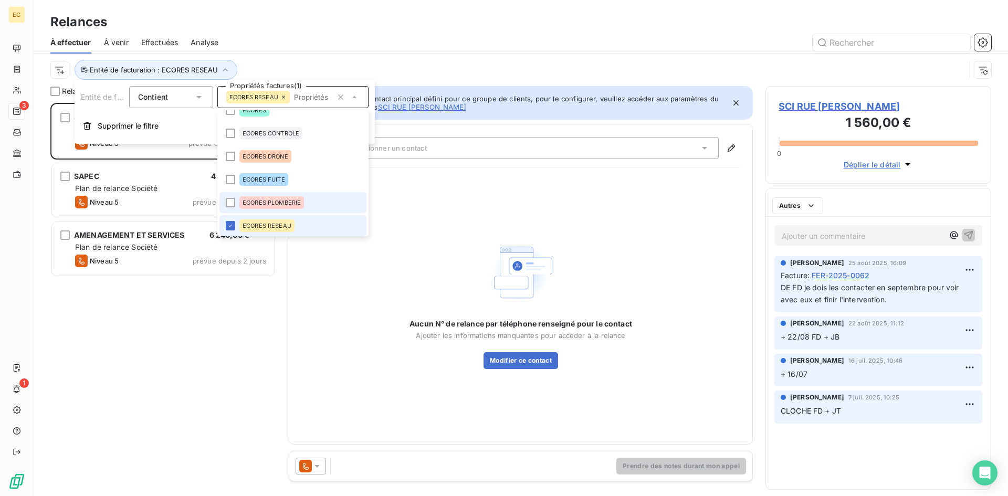
scroll to position [386, 218]
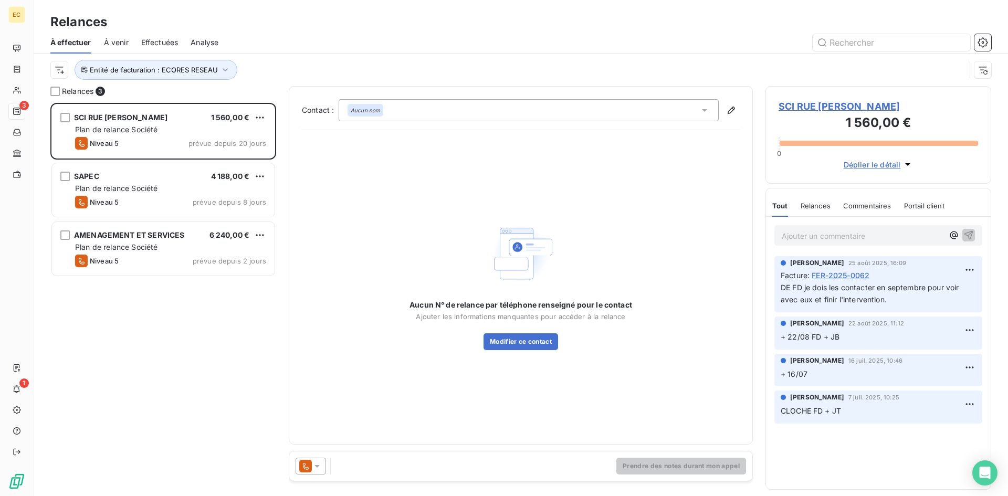
click at [171, 336] on div "SCI RUE ABBE LANFRANCHI 1 560,00 € Plan de relance Société Niveau 5 prévue depu…" at bounding box center [163, 299] width 226 height 393
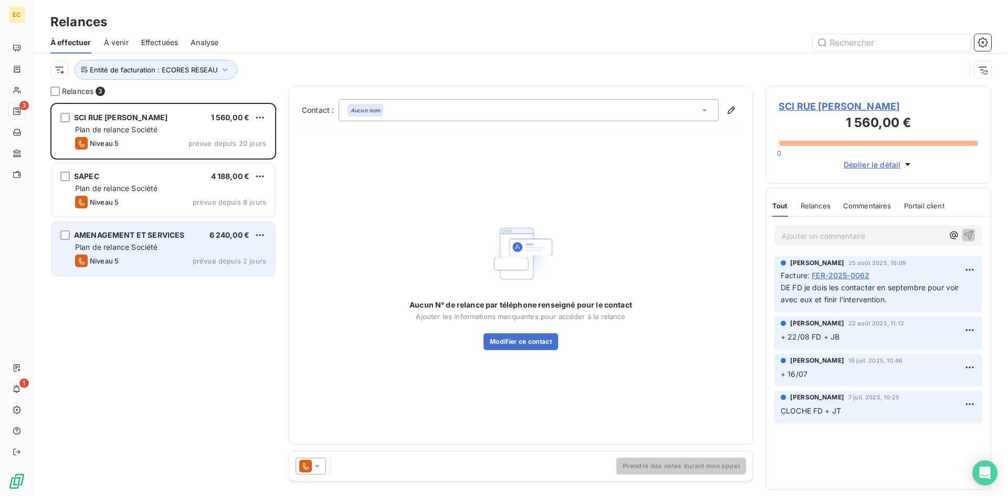
click at [136, 250] on span "Plan de relance Société" at bounding box center [116, 247] width 82 height 9
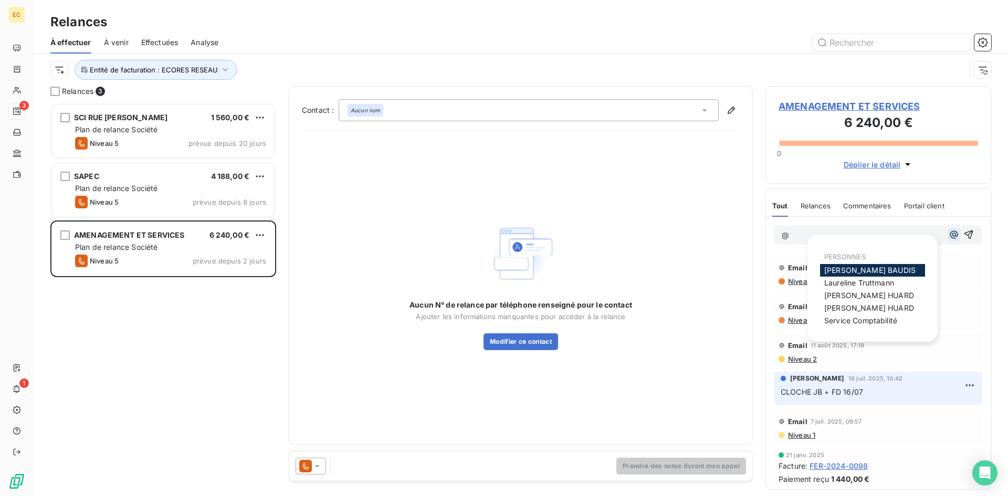
click at [949, 236] on icon "button" at bounding box center [954, 235] width 11 height 11
click at [879, 270] on div "Julien BAUDIS" at bounding box center [872, 270] width 105 height 13
click at [867, 273] on span "Julien BAUDIS" at bounding box center [870, 270] width 91 height 9
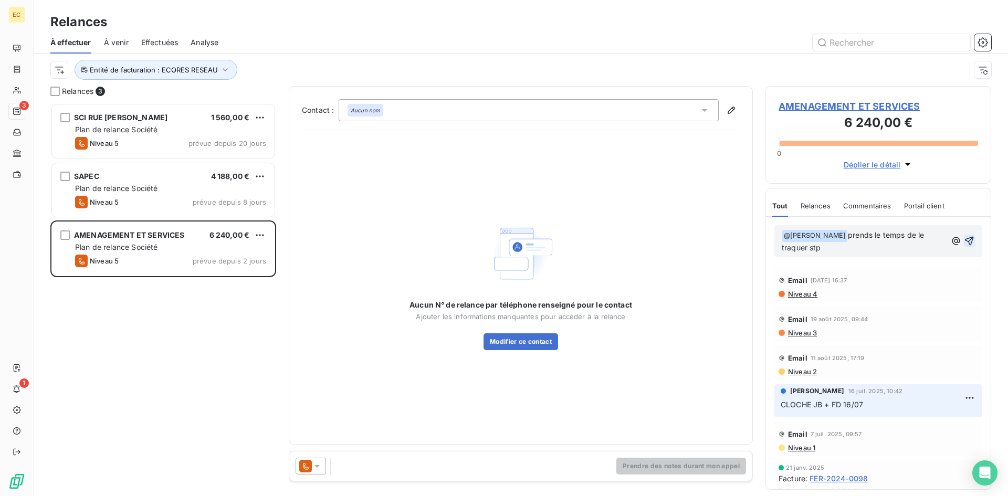
click at [965, 242] on icon "button" at bounding box center [969, 241] width 9 height 9
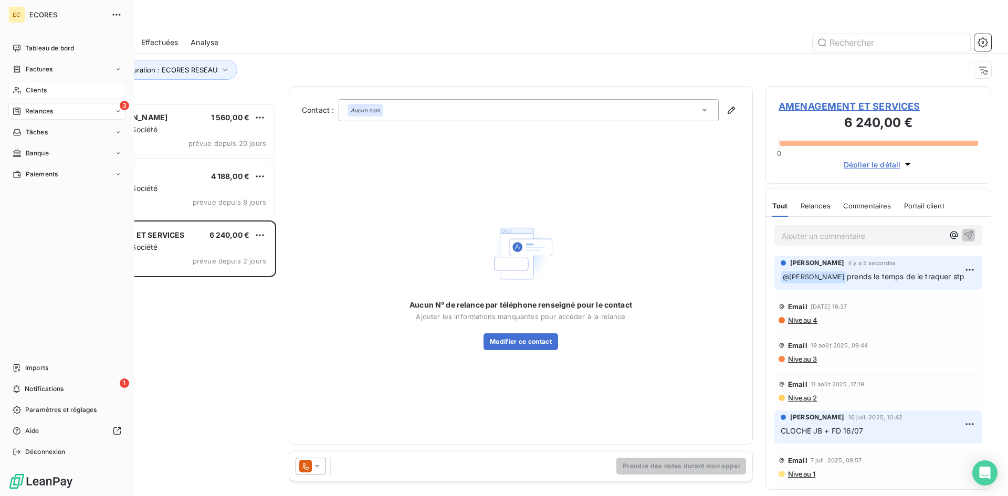
click at [43, 87] on span "Clients" at bounding box center [36, 90] width 21 height 9
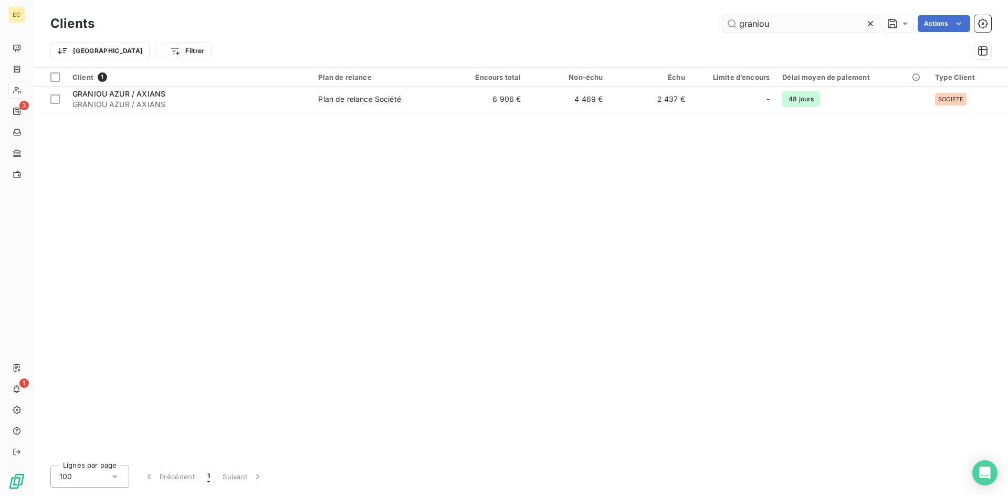
type input "graniou"
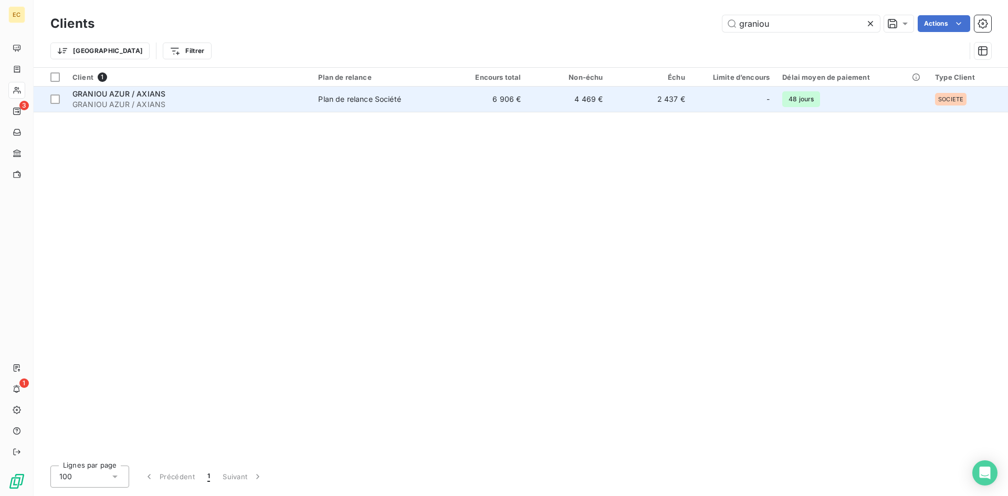
click at [145, 106] on span "GRANIOU AZUR / AXIANS" at bounding box center [188, 104] width 233 height 11
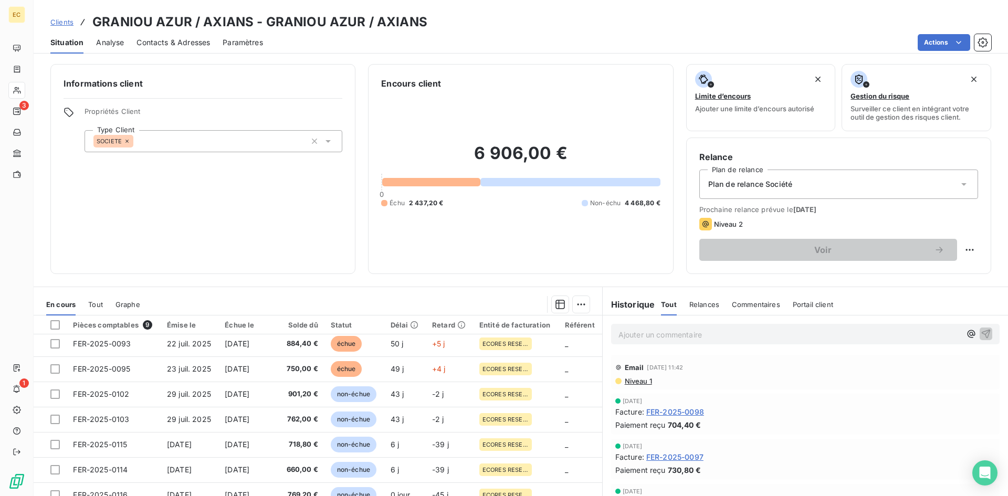
scroll to position [44, 0]
